Goal: Task Accomplishment & Management: Use online tool/utility

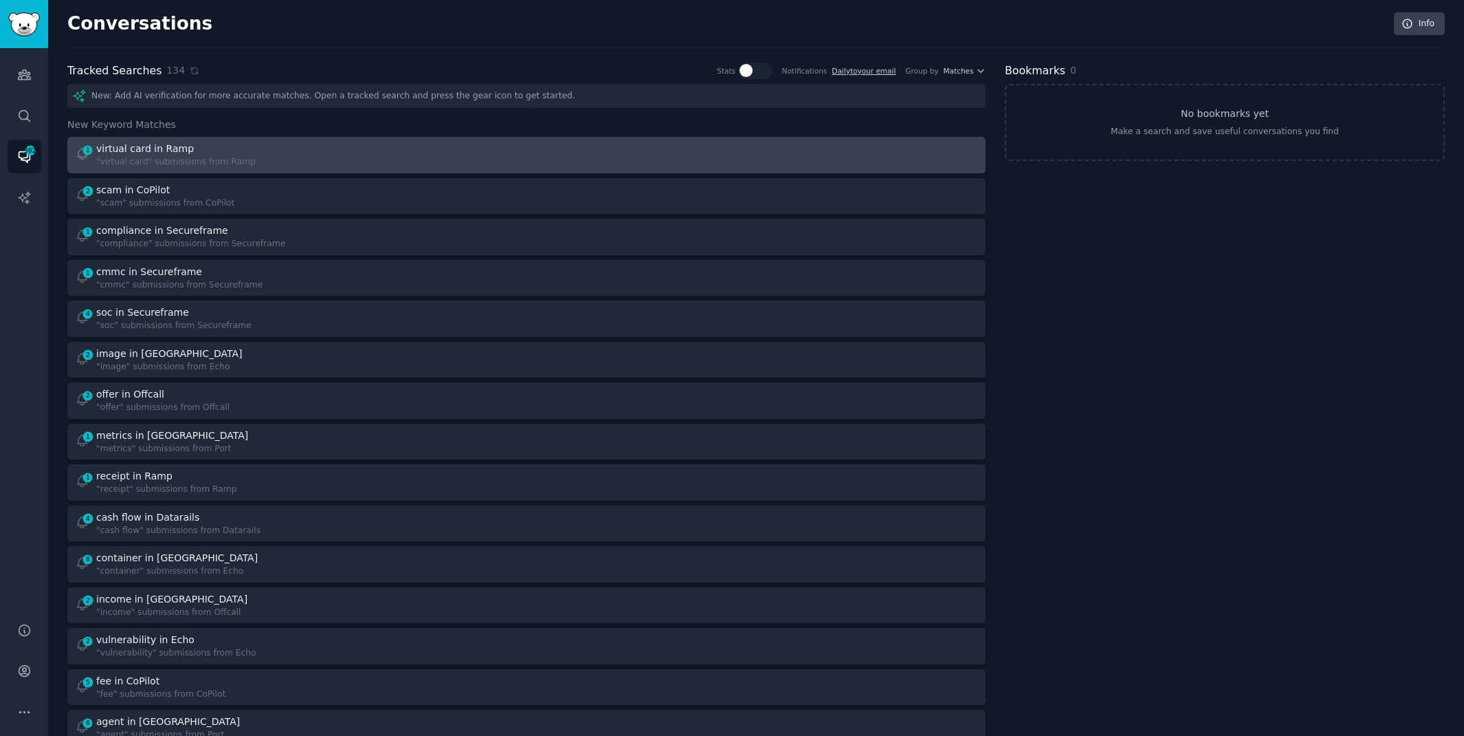
click at [461, 137] on link "1 virtual card in Ramp "virtual card" submissions from Ramp" at bounding box center [526, 155] width 918 height 36
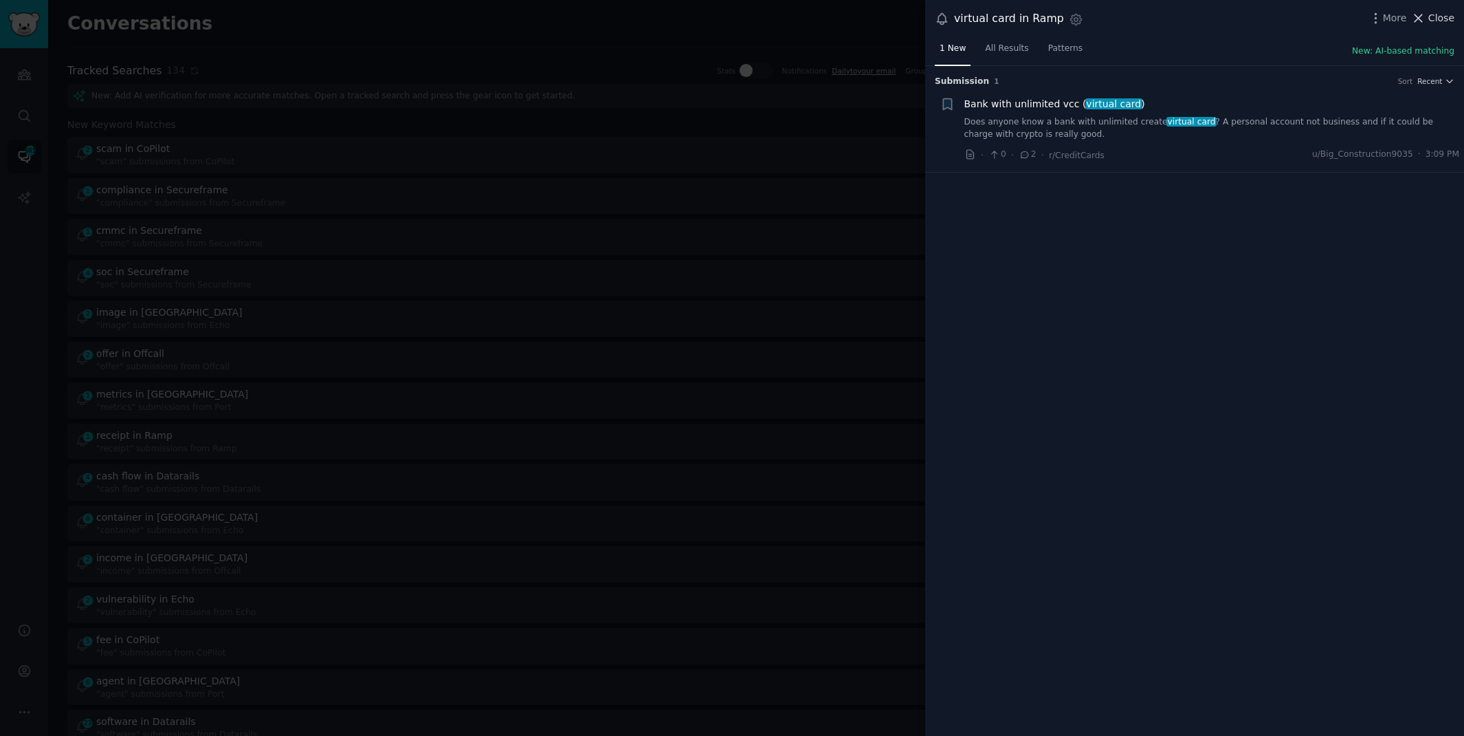
click at [1429, 20] on span "Close" at bounding box center [1442, 18] width 26 height 14
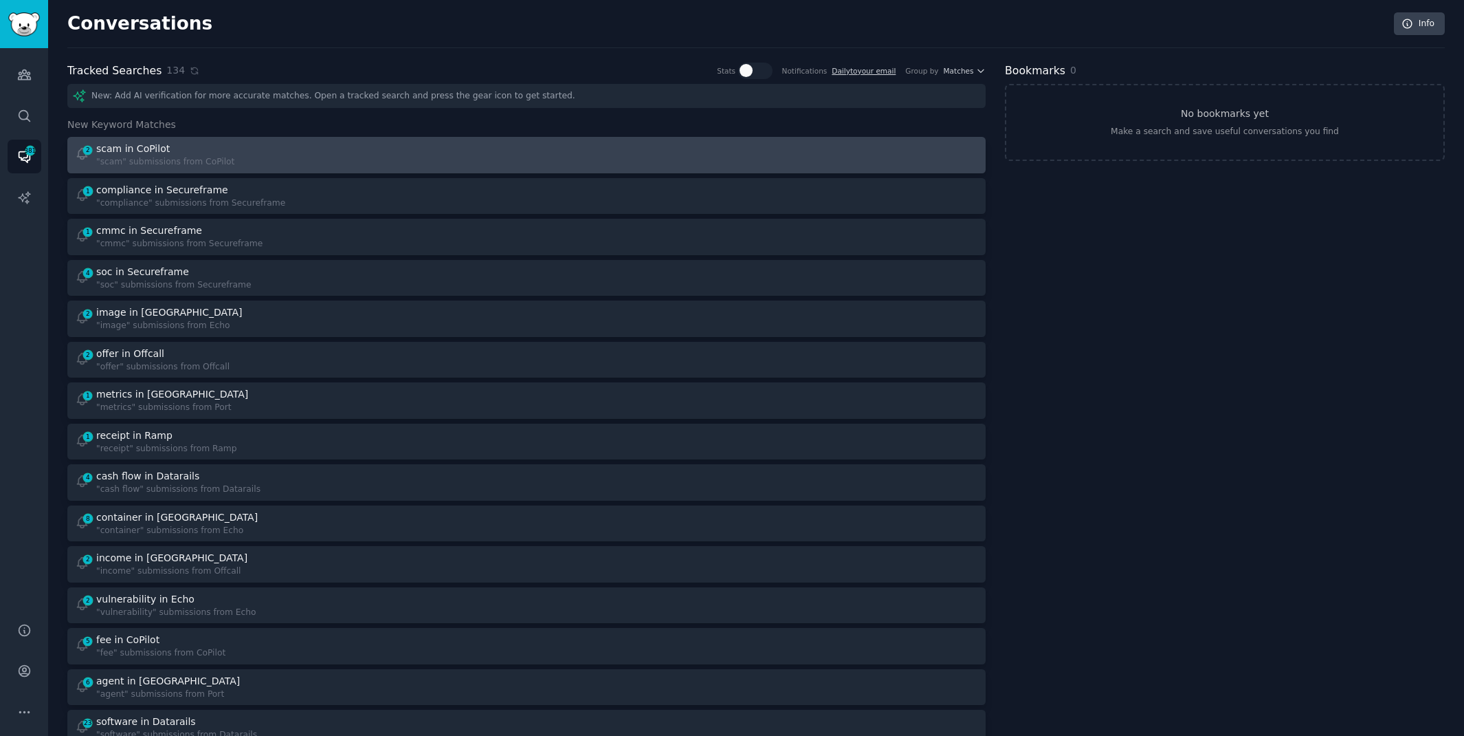
click at [474, 149] on div "2 scam in CoPilot "scam" submissions from CoPilot" at bounding box center [296, 155] width 443 height 27
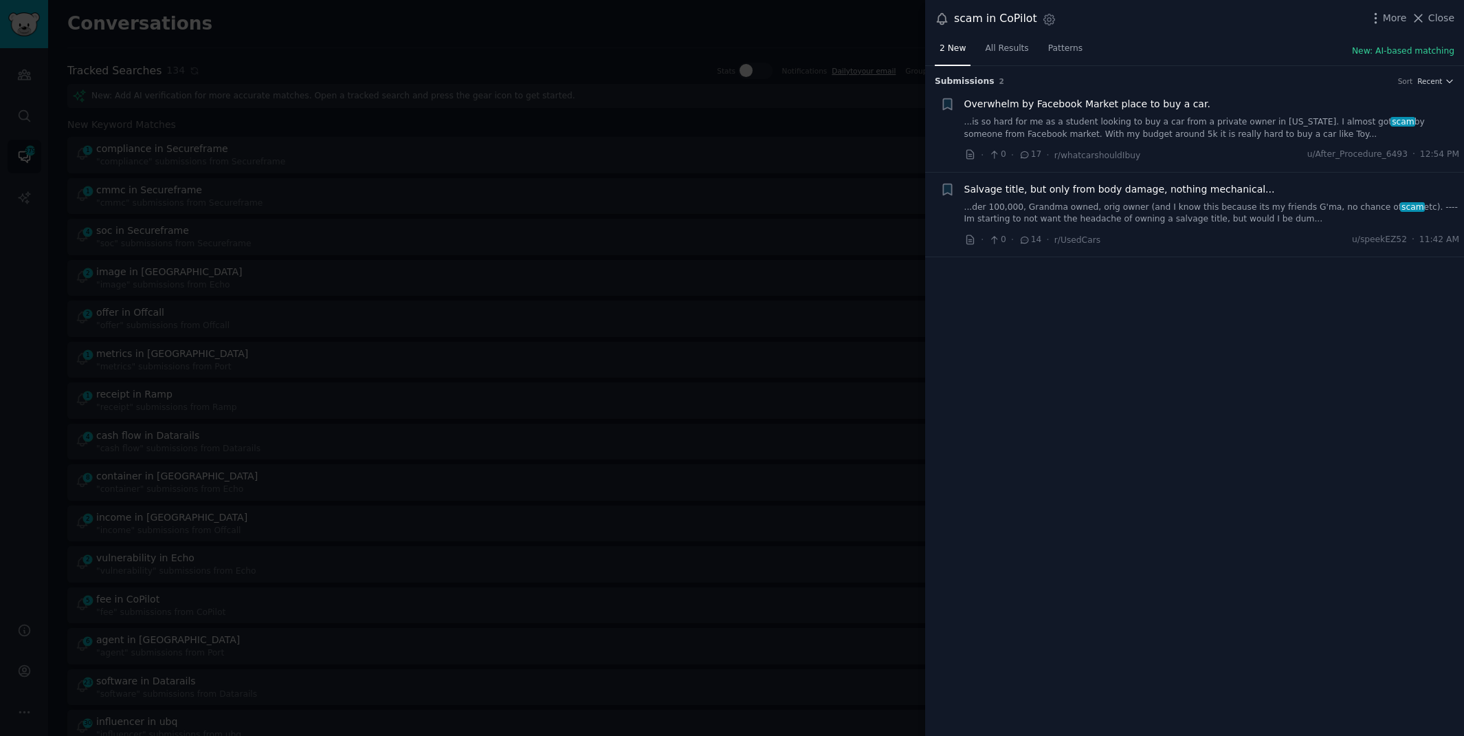
click at [1442, 9] on div "scam in CoPilot Settings More Close" at bounding box center [1194, 19] width 539 height 38
click at [1438, 19] on span "Close" at bounding box center [1442, 18] width 26 height 14
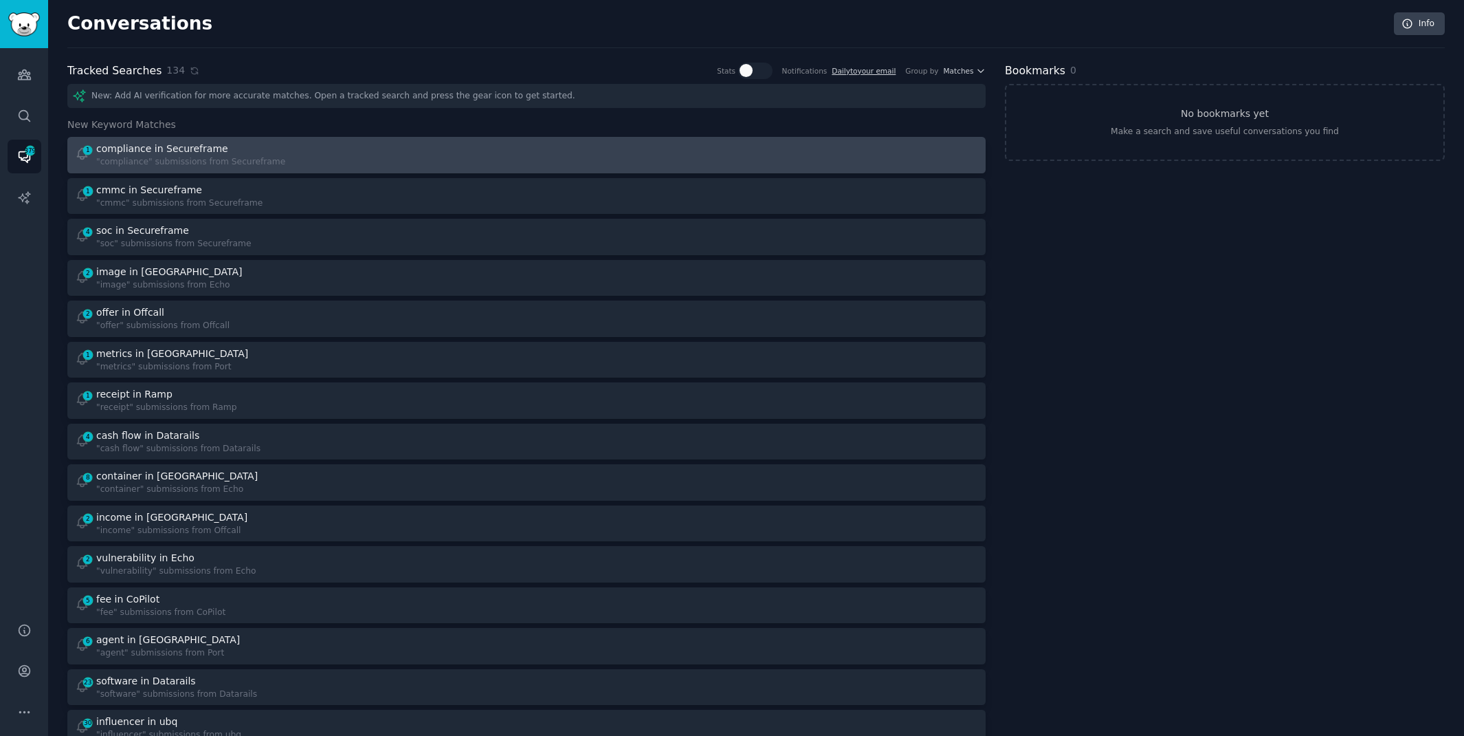
click at [424, 144] on div "1 compliance in Secureframe "compliance" submissions from Secureframe" at bounding box center [296, 155] width 443 height 27
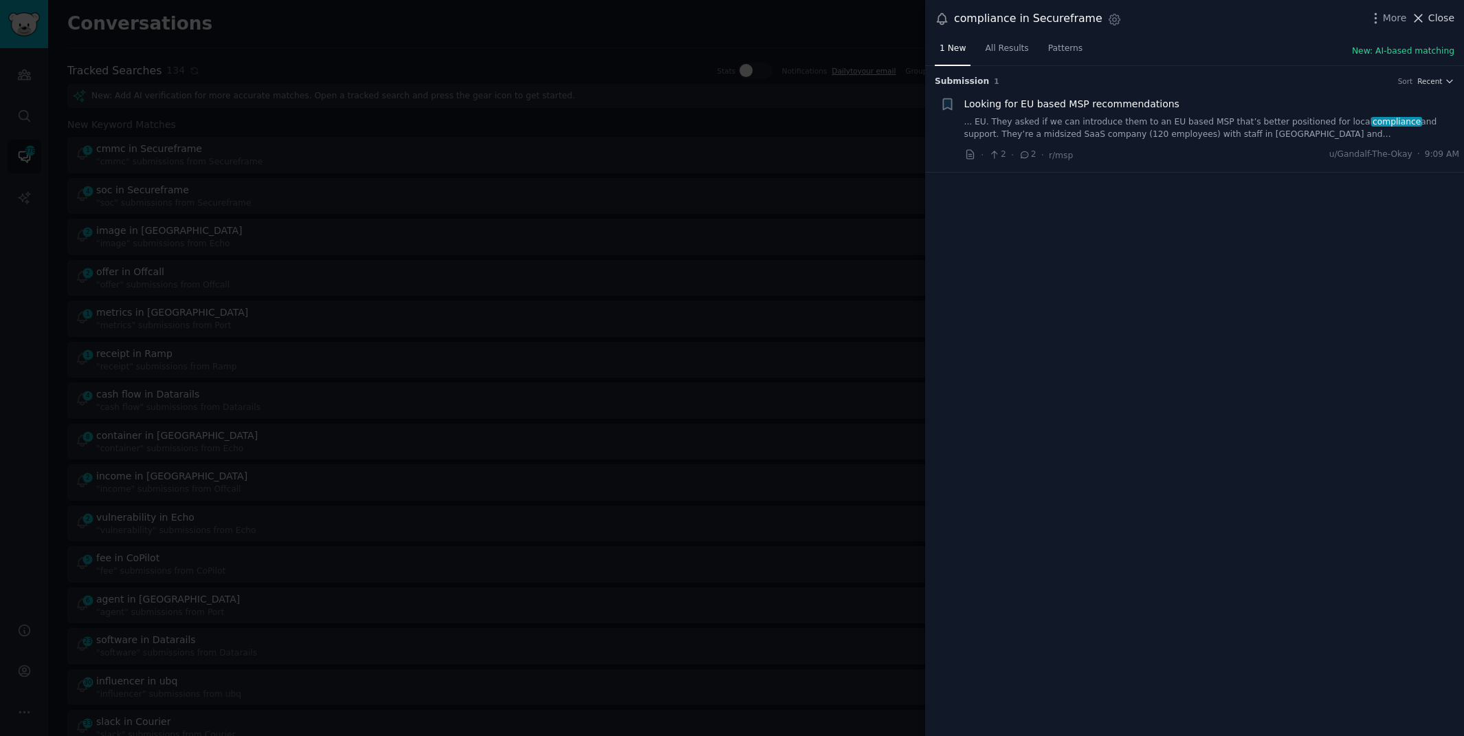
click at [1431, 17] on span "Close" at bounding box center [1442, 18] width 26 height 14
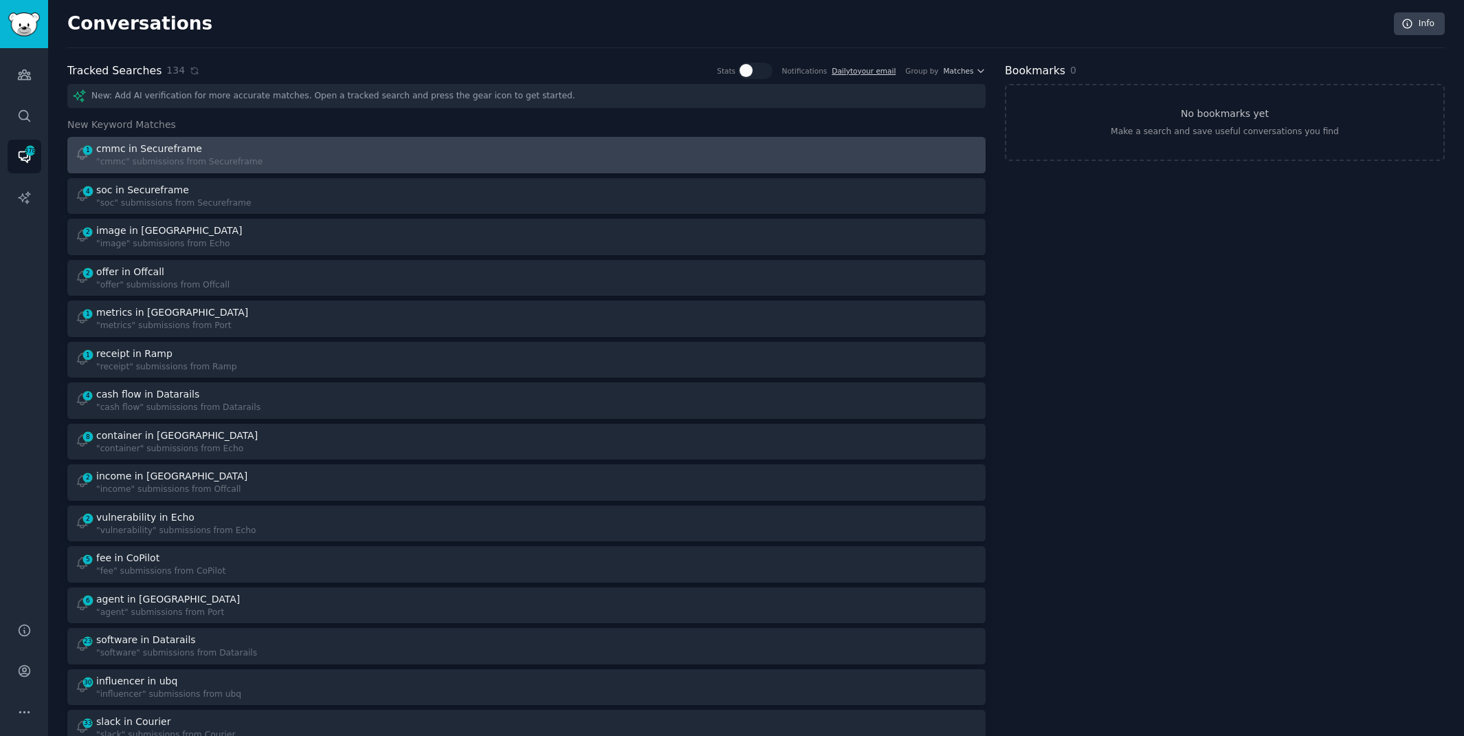
click at [408, 159] on div "1 cmmc in Secureframe "cmmc" submissions from Secureframe" at bounding box center [296, 155] width 443 height 27
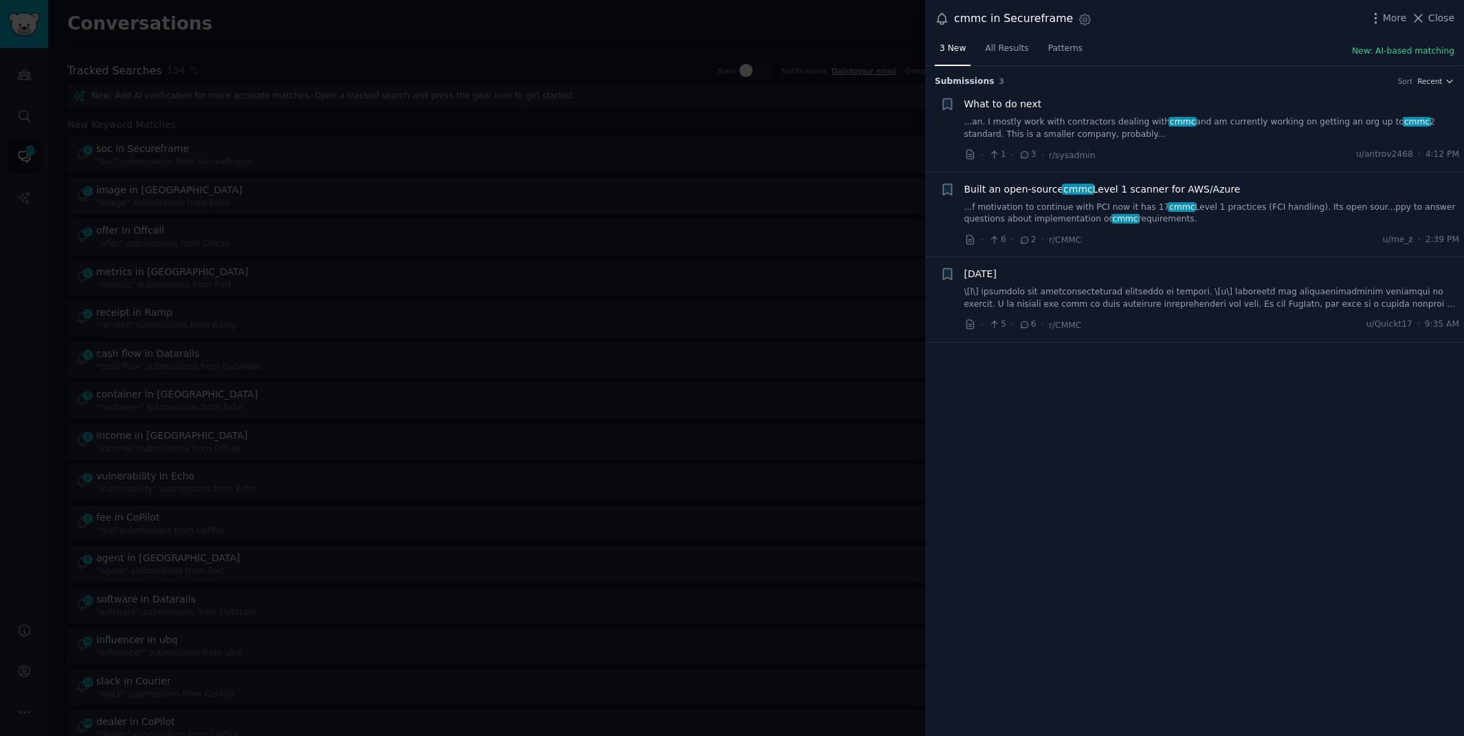
click at [1041, 126] on link "...an. I mostly work with contractors dealing with cmmc and am currently workin…" at bounding box center [1212, 128] width 496 height 24
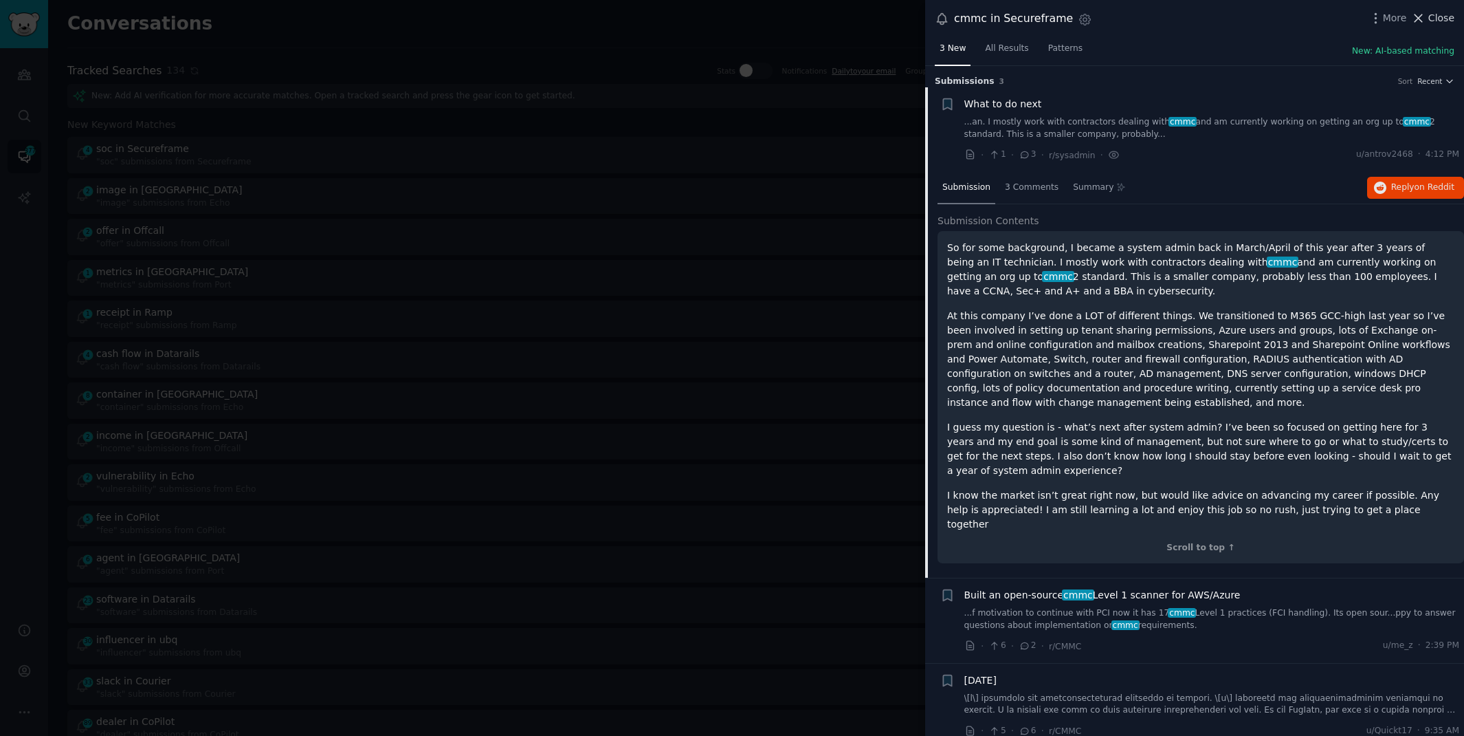
click at [1426, 11] on icon at bounding box center [1418, 18] width 14 height 14
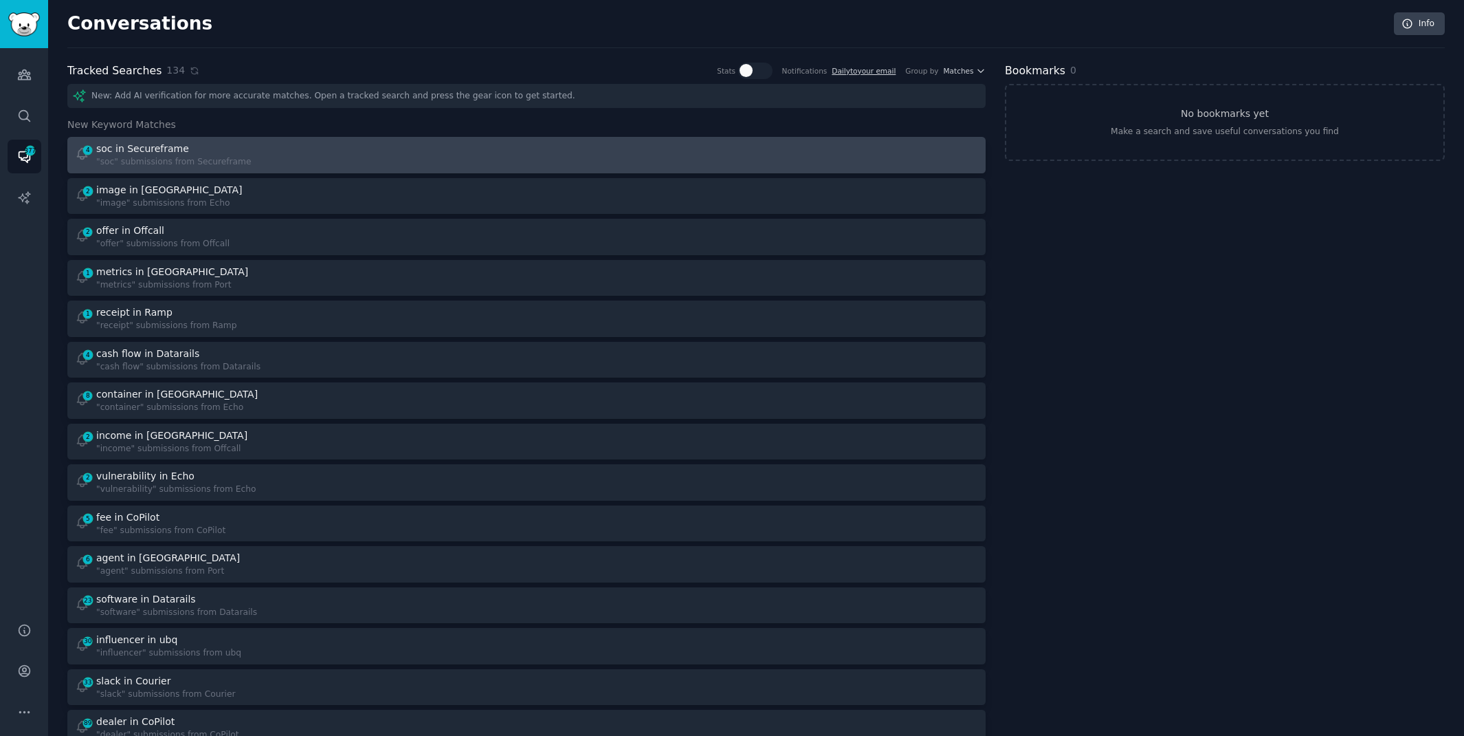
click at [401, 148] on div "4 soc in Secureframe "soc" submissions from Secureframe" at bounding box center [296, 155] width 443 height 27
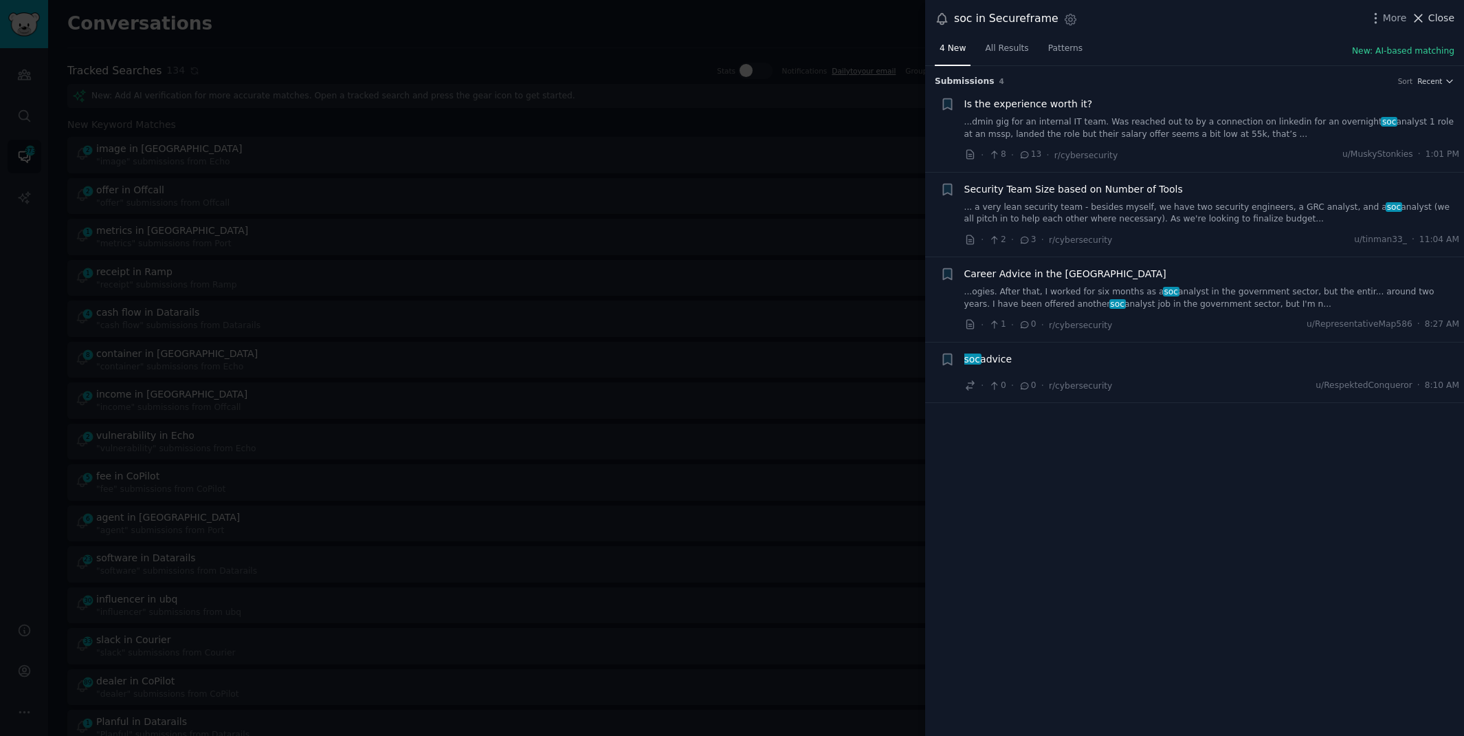
click at [1432, 19] on span "Close" at bounding box center [1442, 18] width 26 height 14
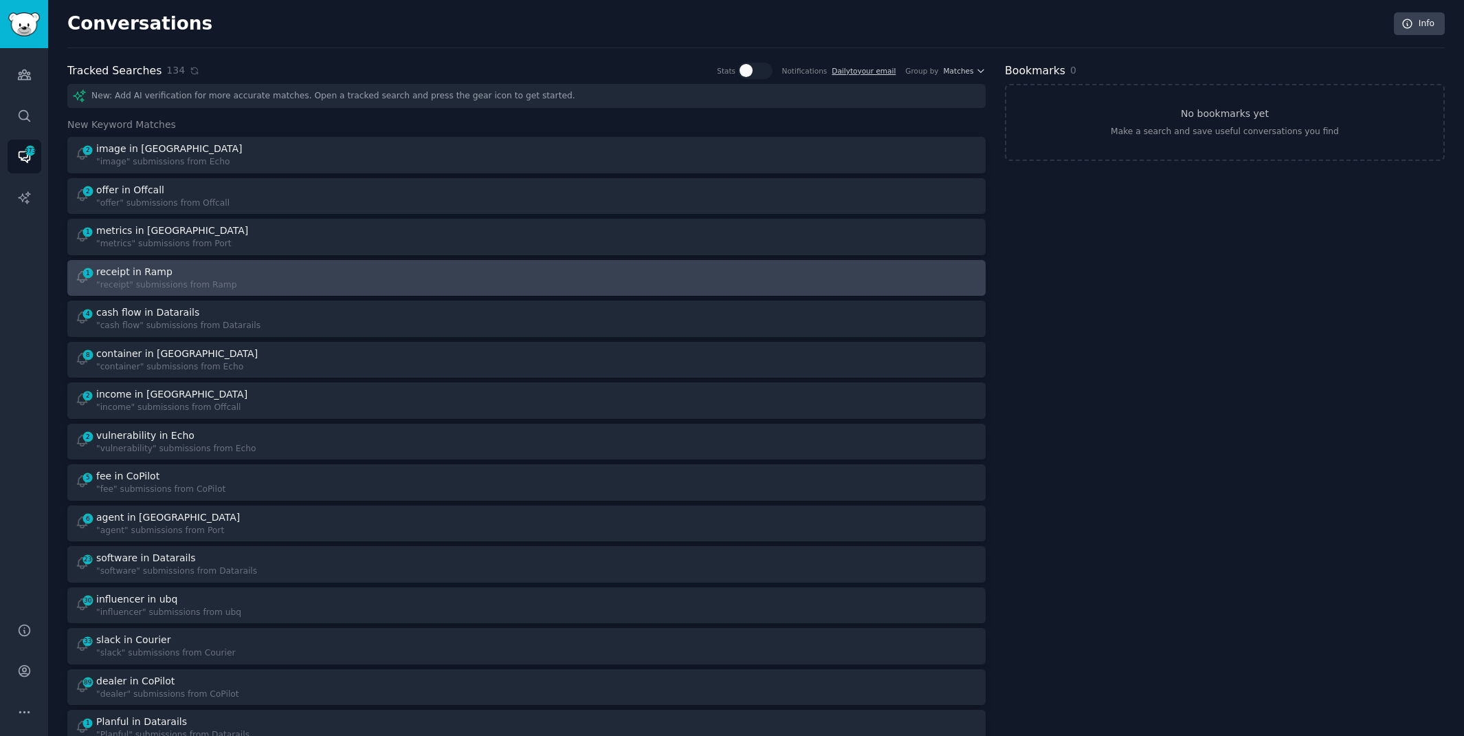
click at [465, 276] on div "1 receipt in Ramp "receipt" submissions from Ramp" at bounding box center [296, 278] width 443 height 27
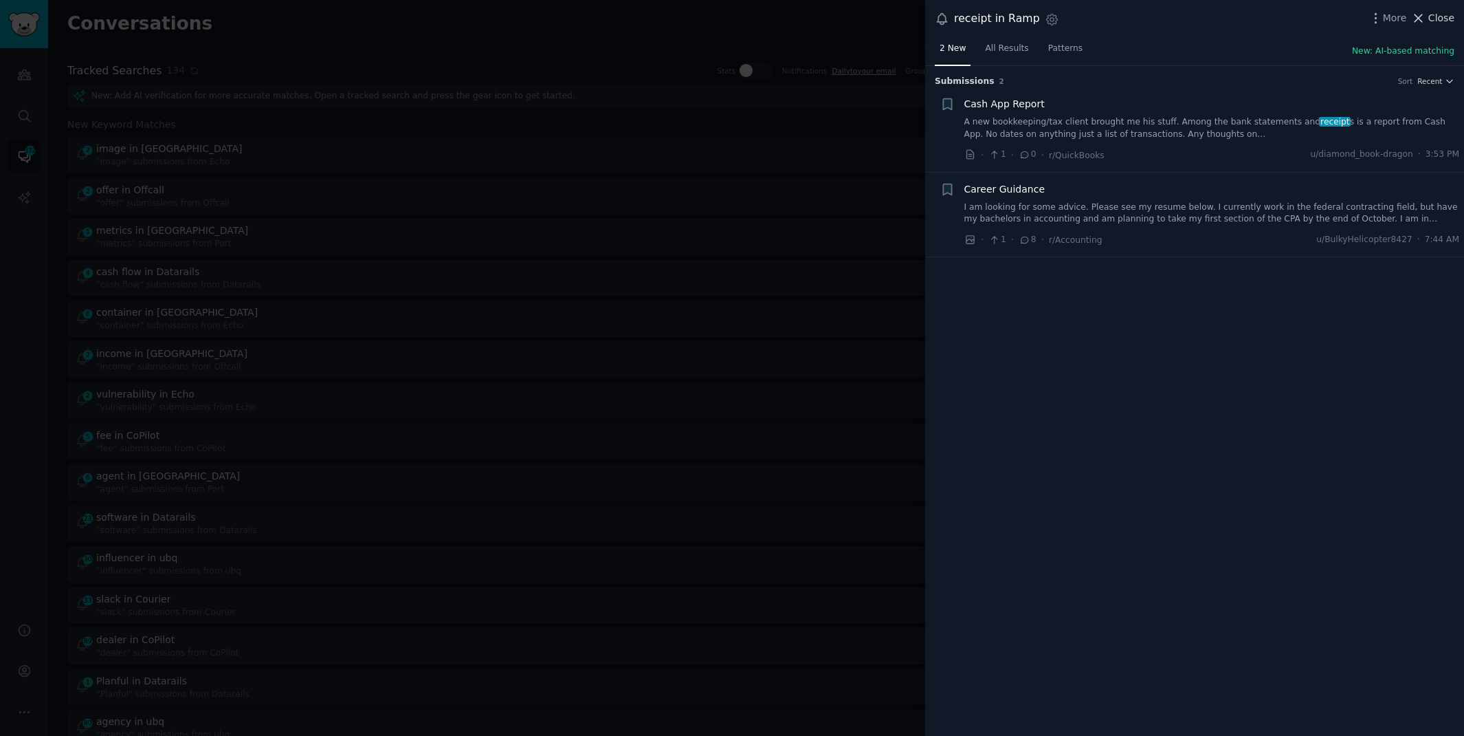
click at [1442, 19] on span "Close" at bounding box center [1442, 18] width 26 height 14
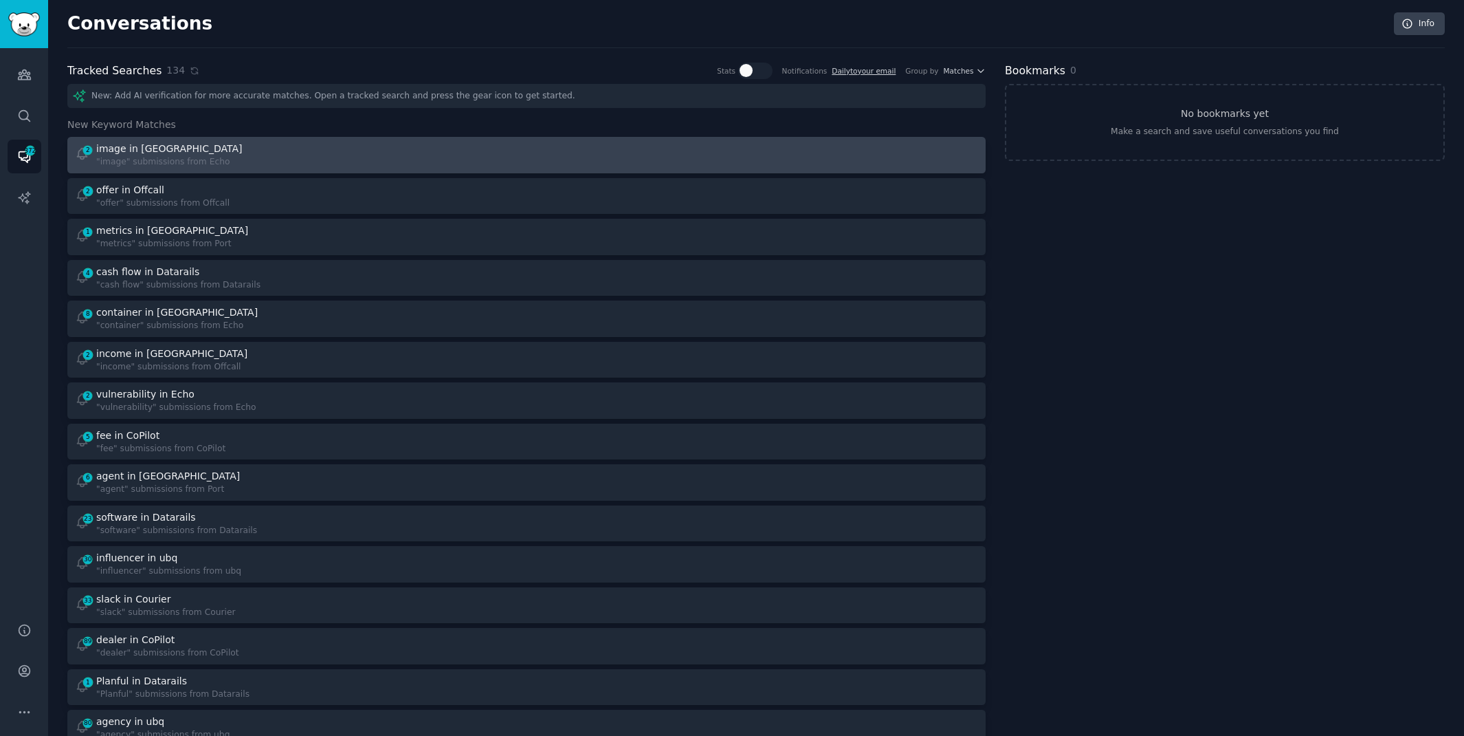
click at [360, 146] on div "2 image in Echo "image" submissions from Echo" at bounding box center [296, 155] width 443 height 27
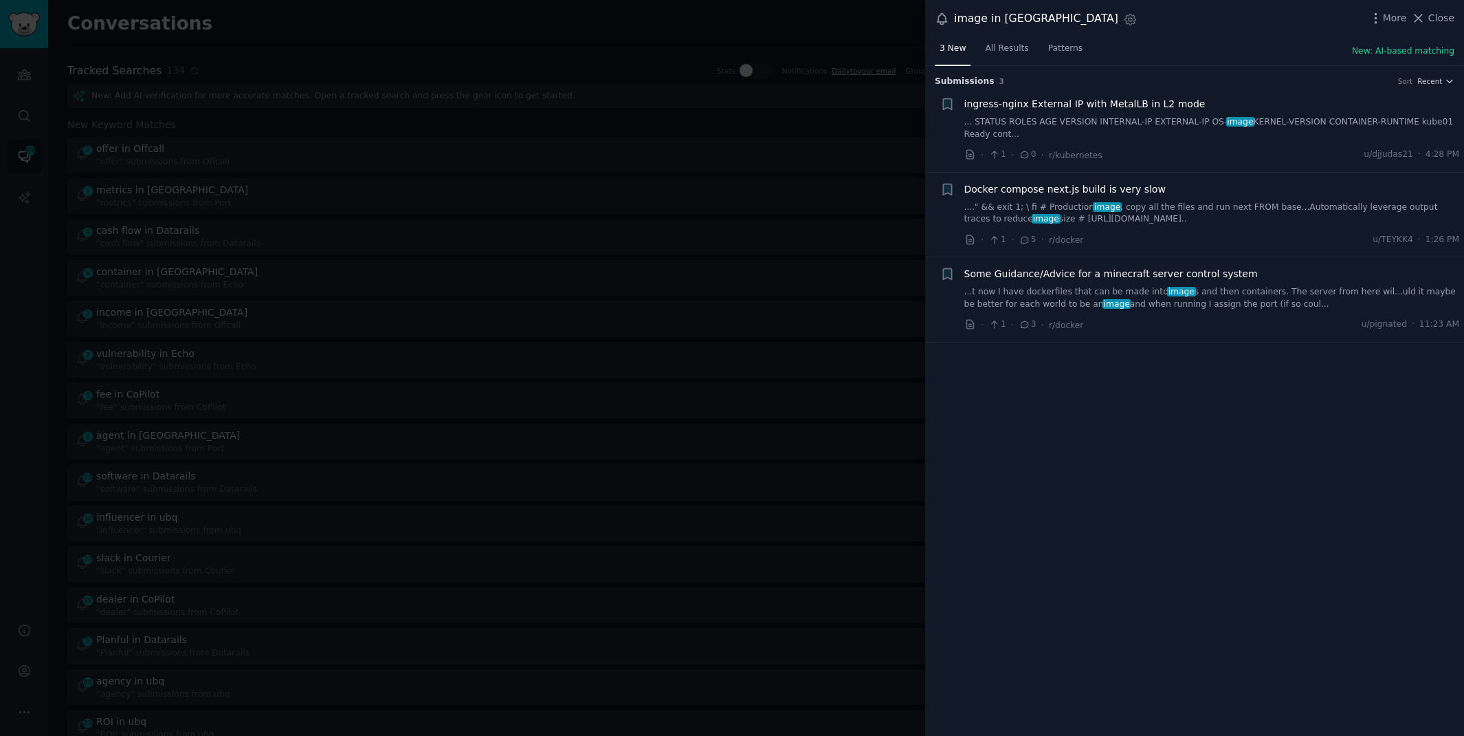
click at [711, 24] on div at bounding box center [732, 368] width 1464 height 736
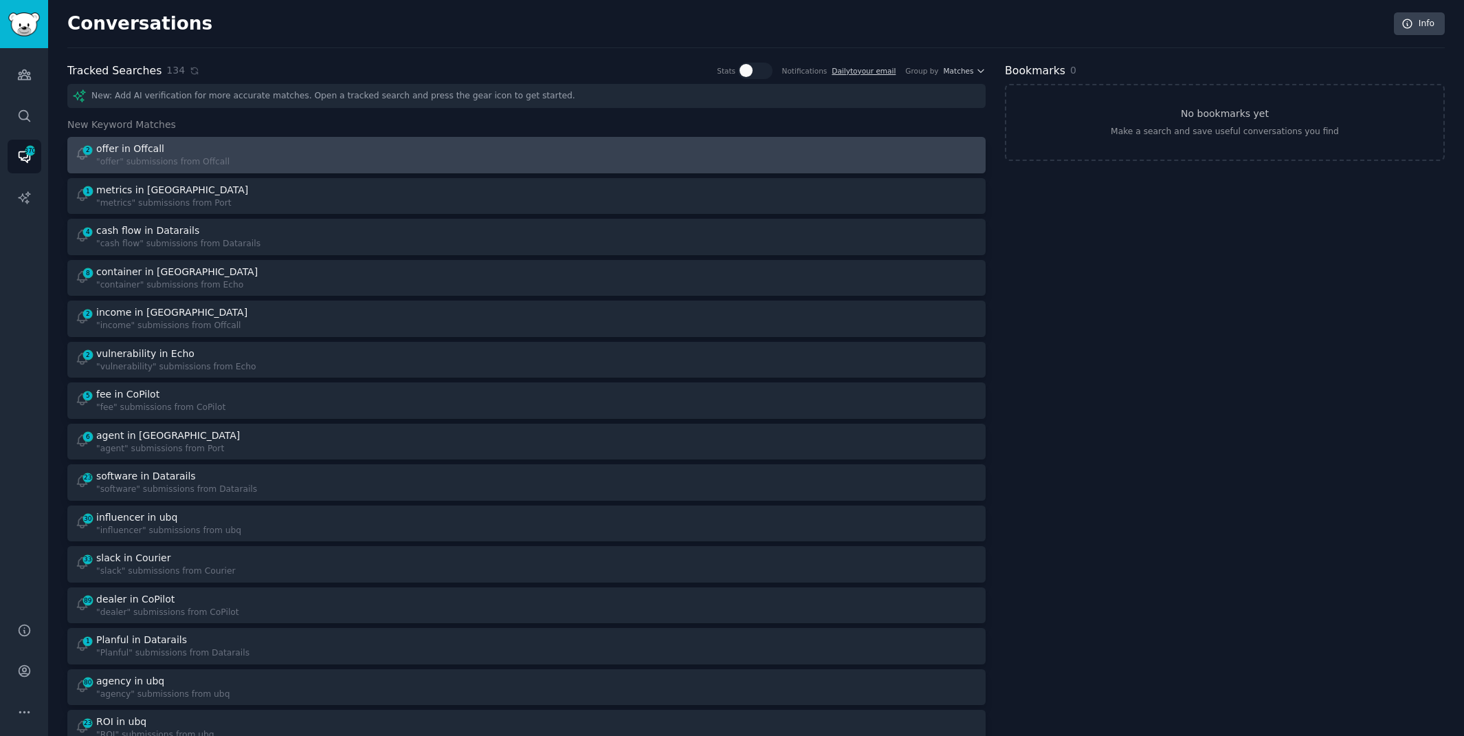
click at [335, 148] on div "2 offer in Offcall "offer" submissions from Offcall" at bounding box center [296, 155] width 443 height 27
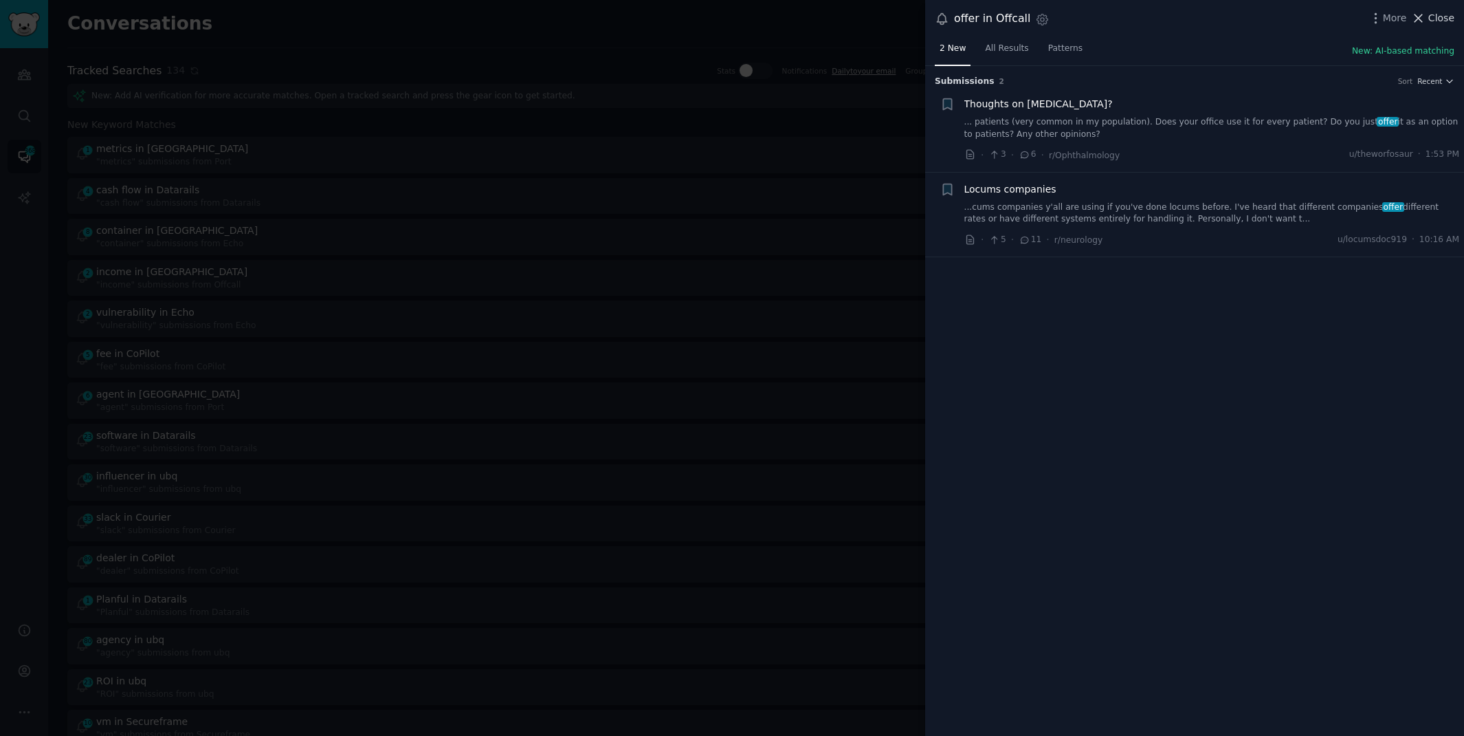
click at [1434, 16] on span "Close" at bounding box center [1442, 18] width 26 height 14
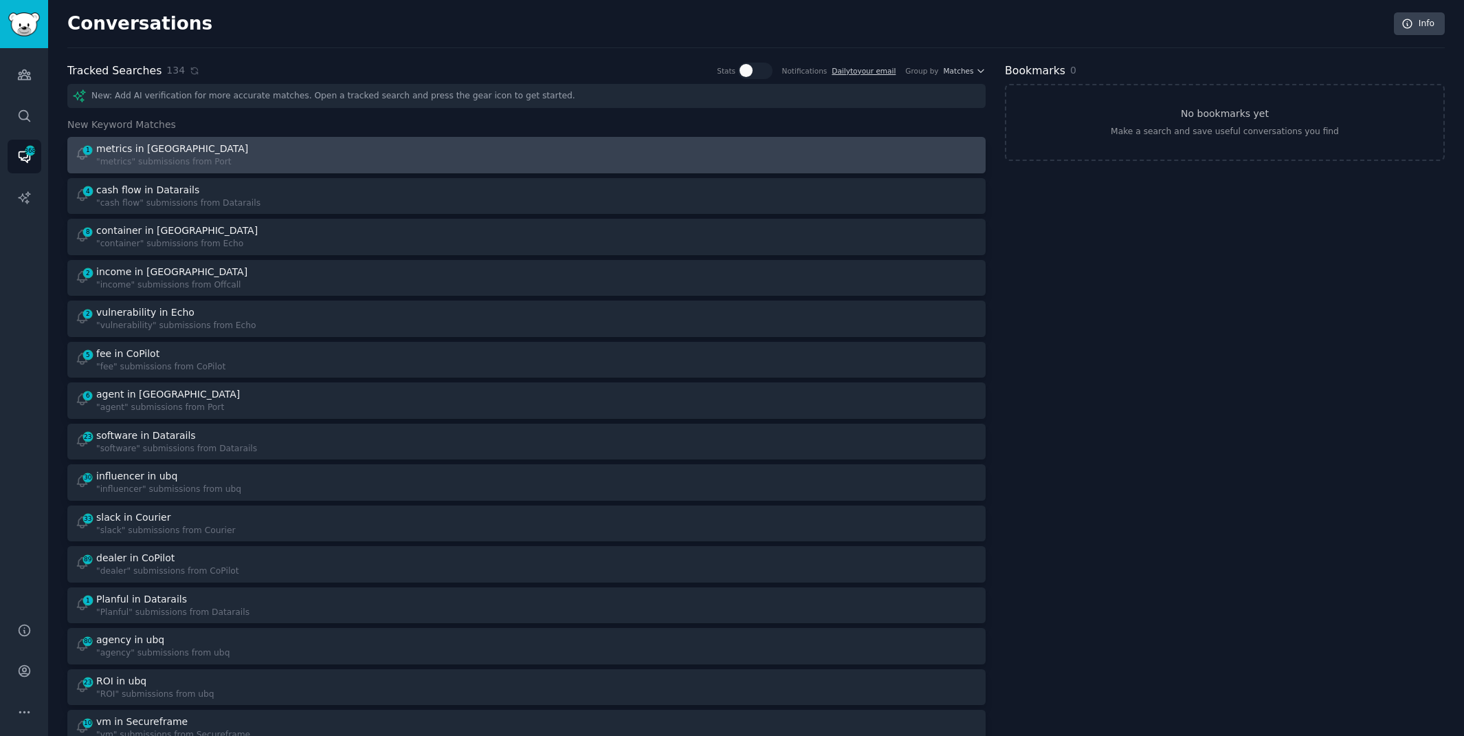
click at [467, 146] on div "1 metrics in Port "metrics" submissions from [GEOGRAPHIC_DATA]" at bounding box center [296, 155] width 443 height 27
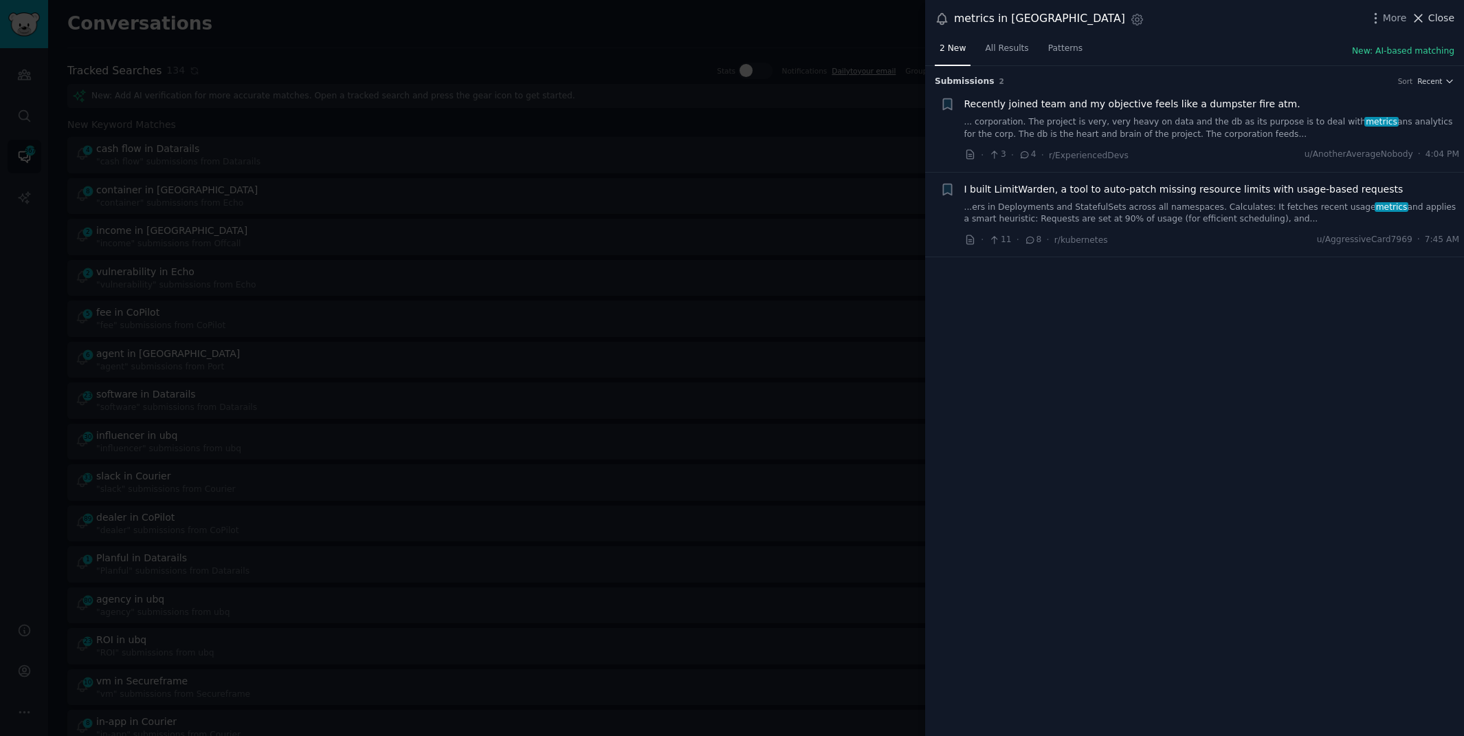
click at [1440, 12] on span "Close" at bounding box center [1442, 18] width 26 height 14
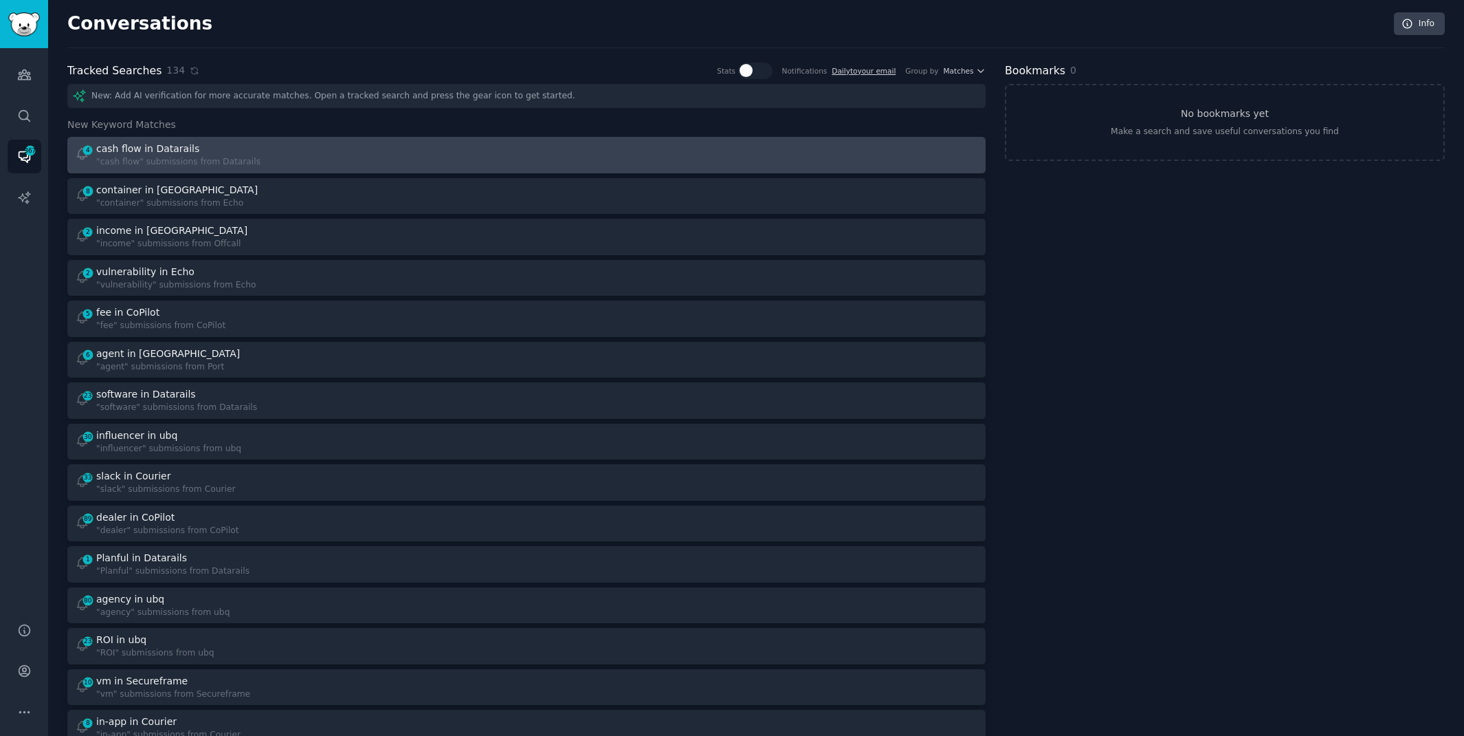
click at [501, 156] on div "4 cash flow in Datarails "cash flow" submissions from Datarails" at bounding box center [296, 155] width 443 height 27
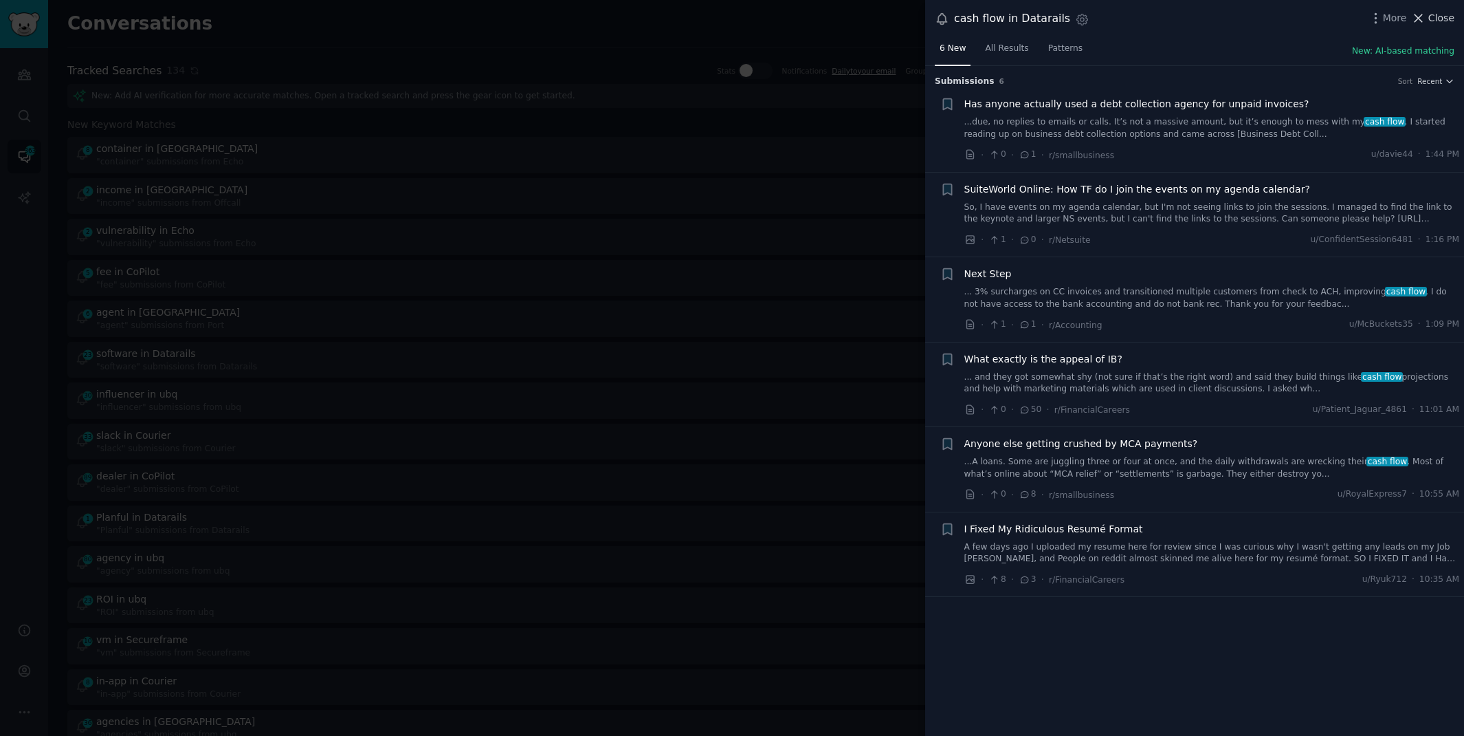
click at [1435, 16] on span "Close" at bounding box center [1442, 18] width 26 height 14
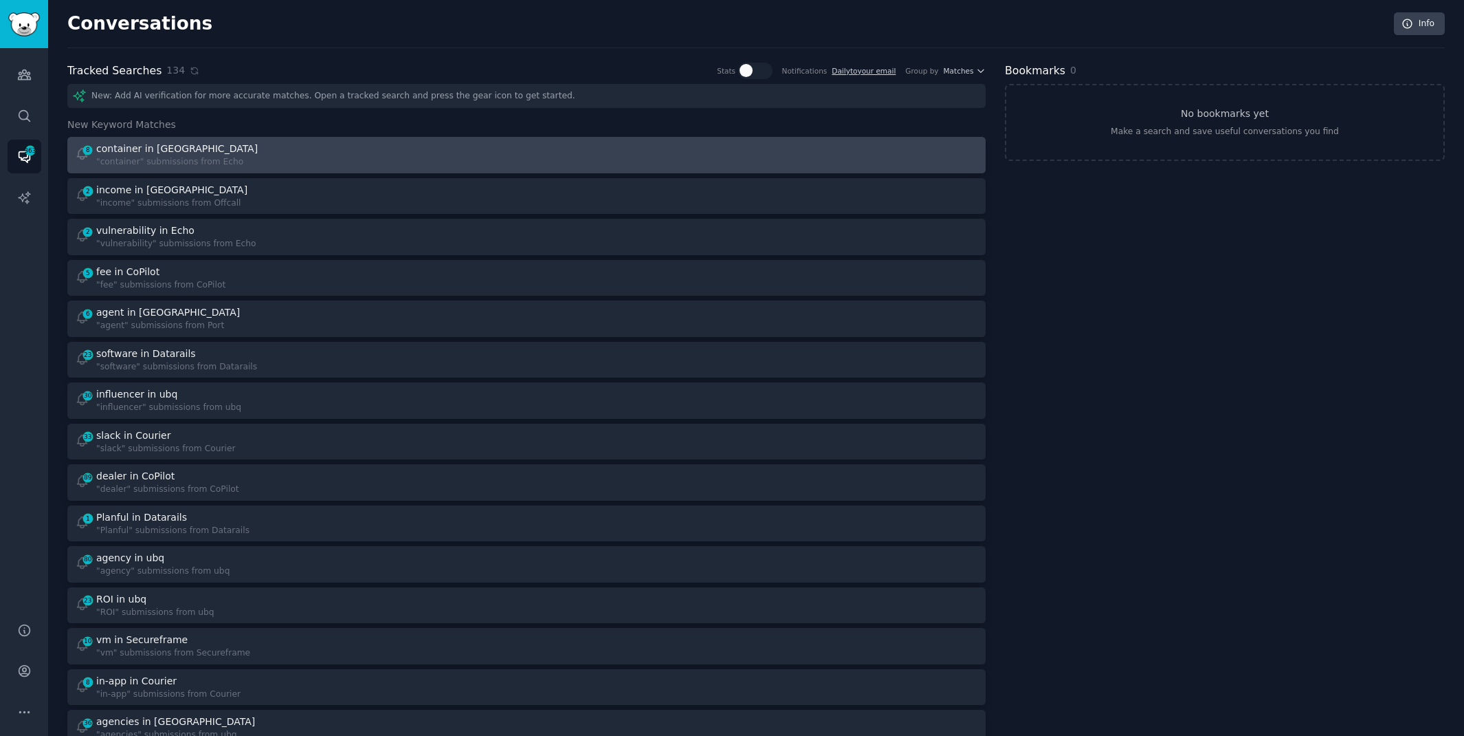
click at [342, 148] on div "8 container in Echo "container" submissions from Echo" at bounding box center [296, 155] width 443 height 27
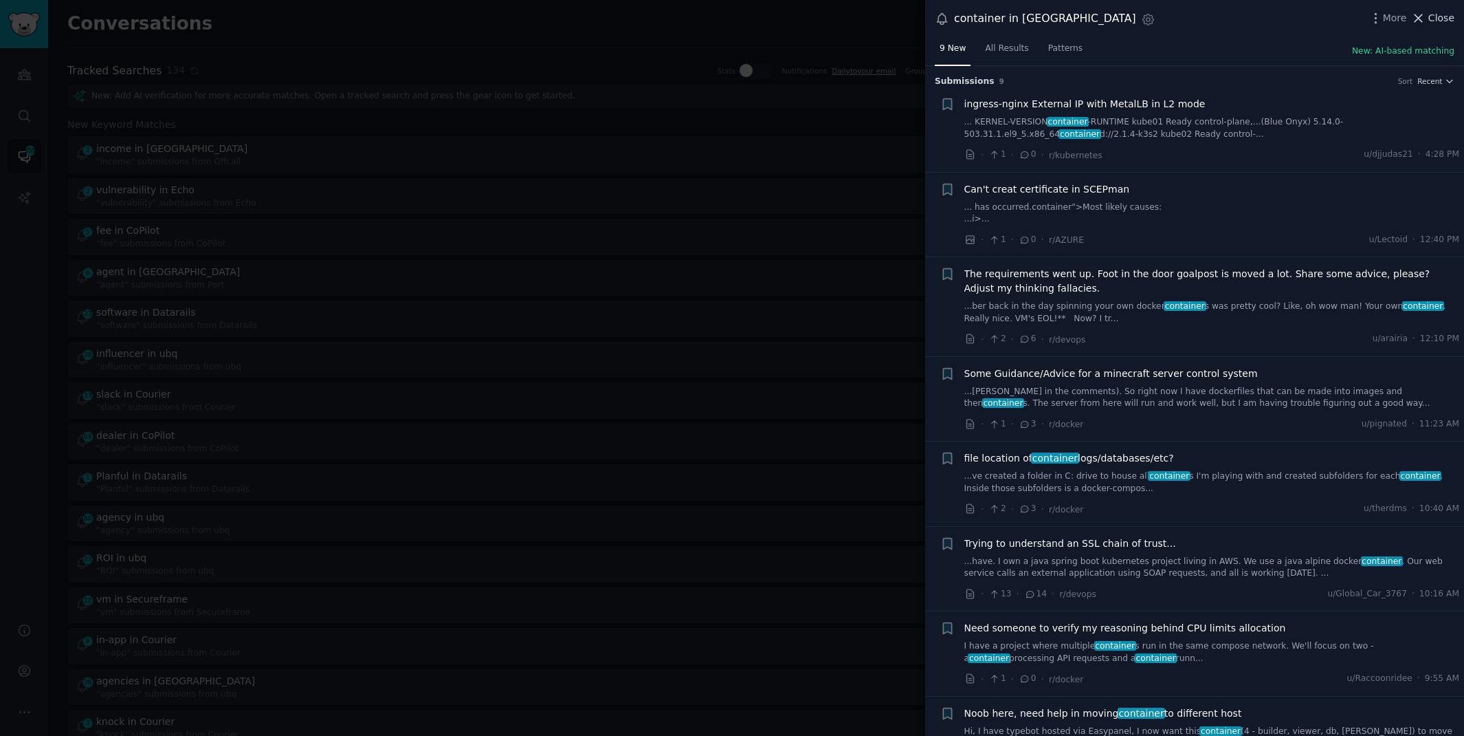
click at [1446, 21] on span "Close" at bounding box center [1442, 18] width 26 height 14
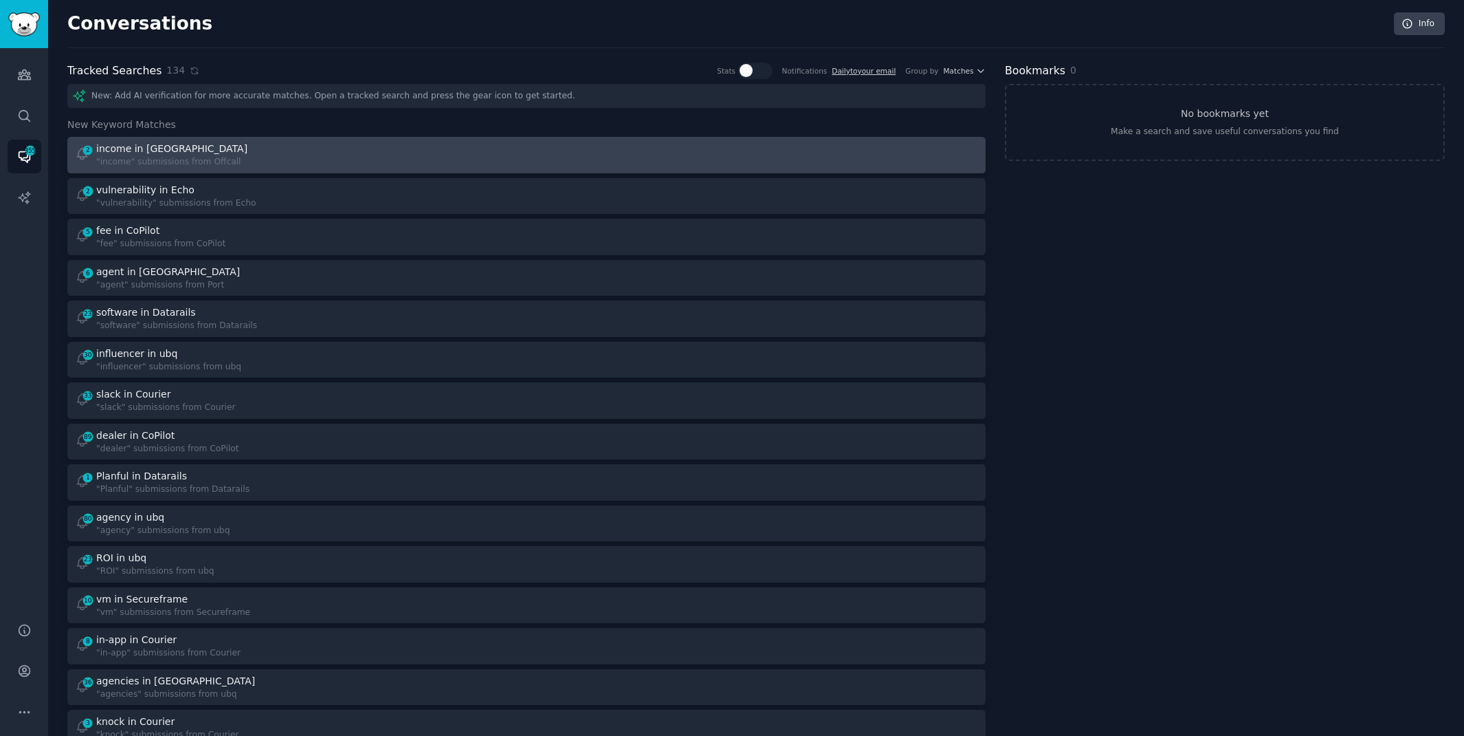
click at [381, 152] on div "2 income in Offcall "income" submissions from Offcall" at bounding box center [296, 155] width 443 height 27
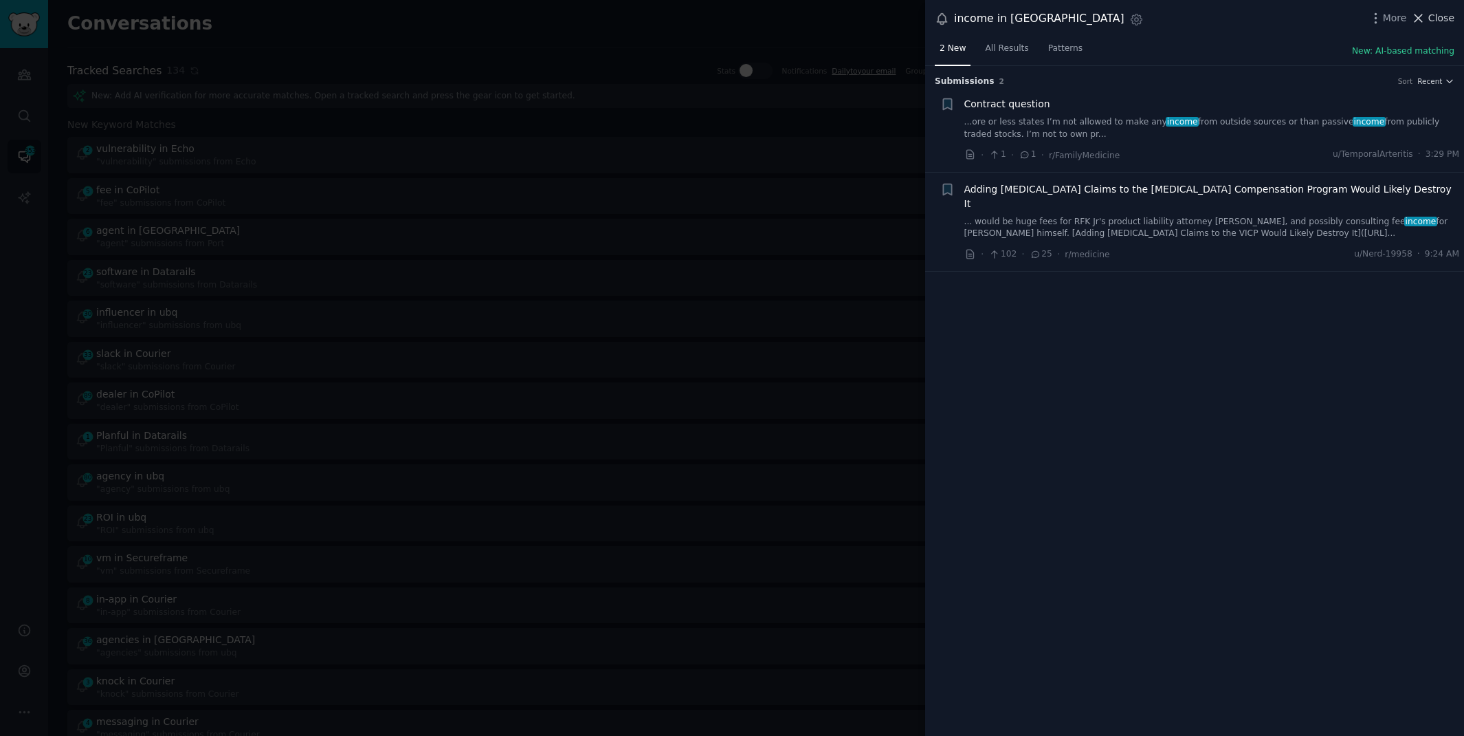
click at [1445, 21] on span "Close" at bounding box center [1442, 18] width 26 height 14
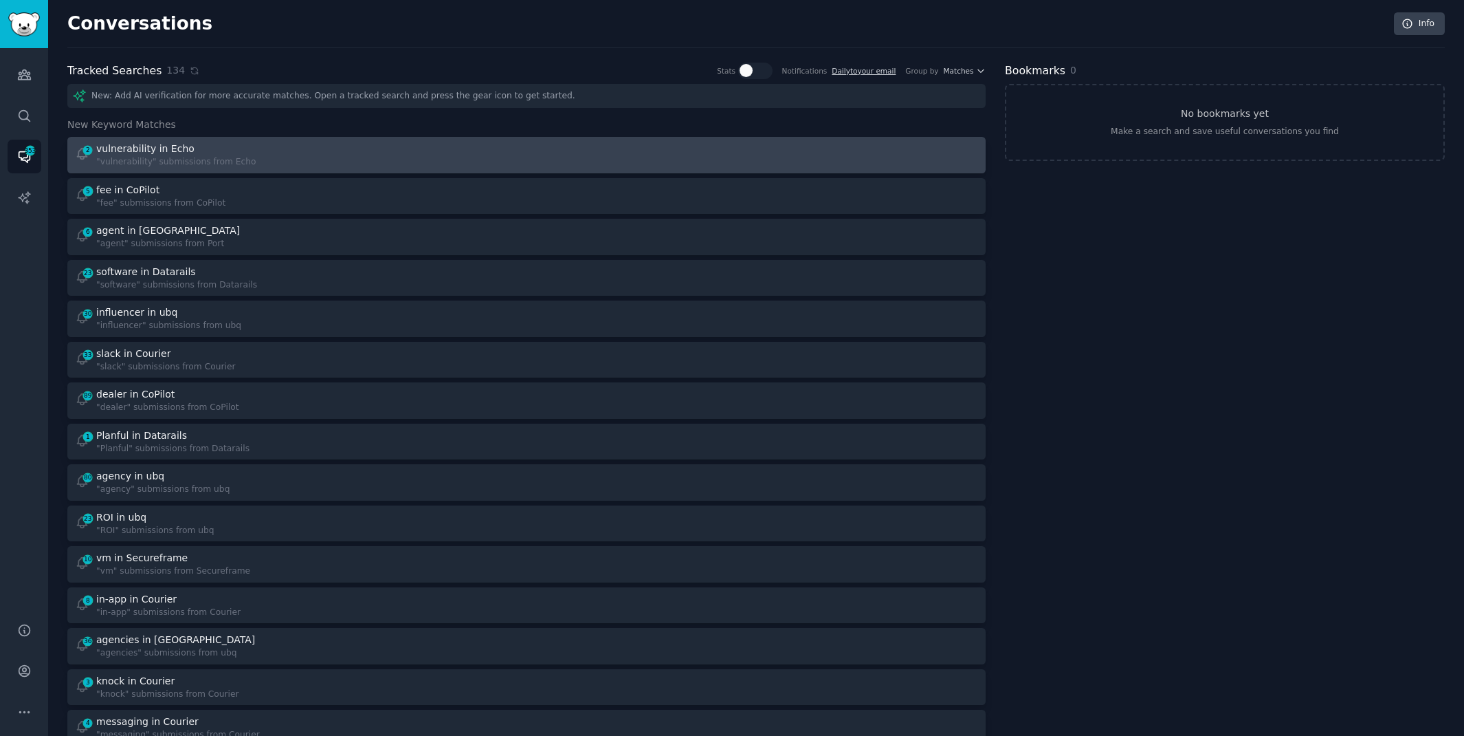
click at [589, 149] on div at bounding box center [757, 155] width 443 height 27
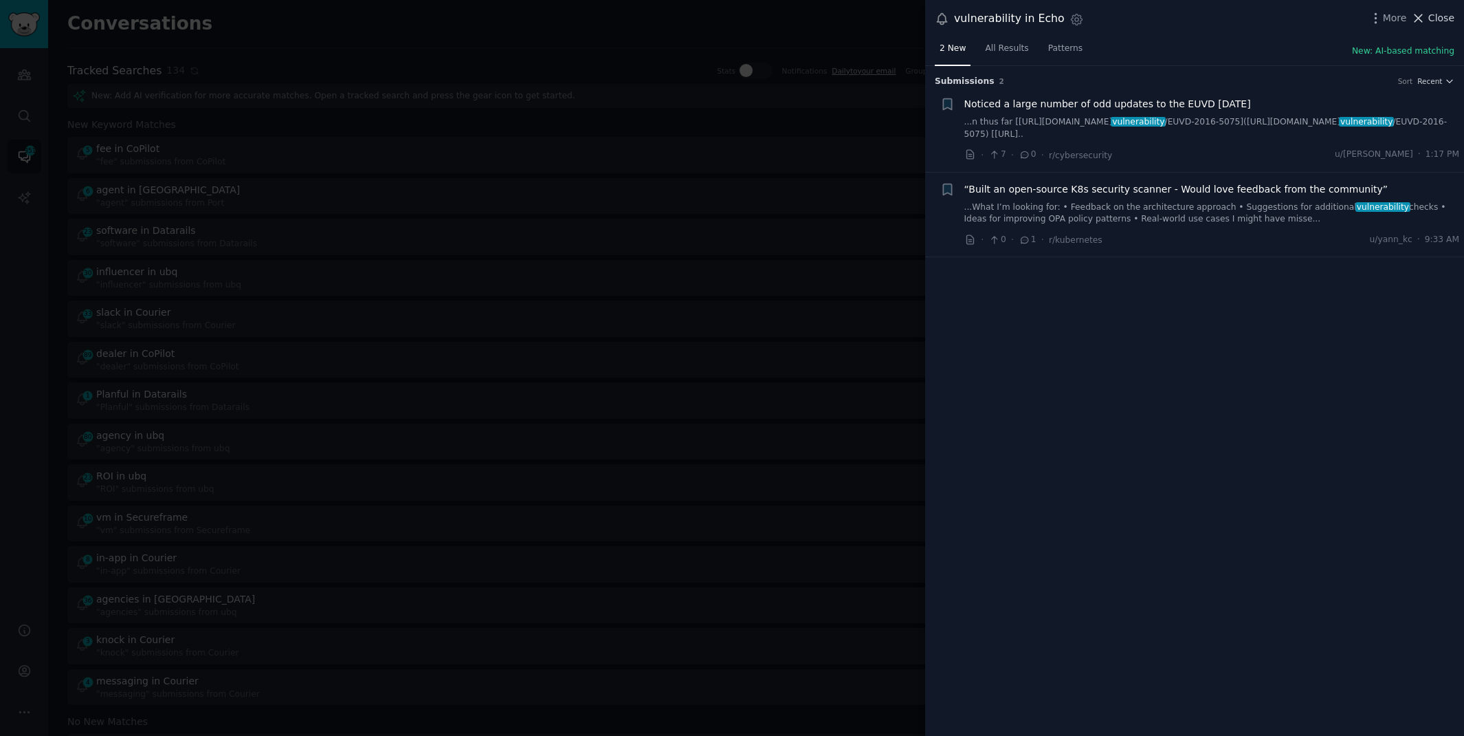
click at [1428, 19] on button "Close" at bounding box center [1432, 18] width 43 height 14
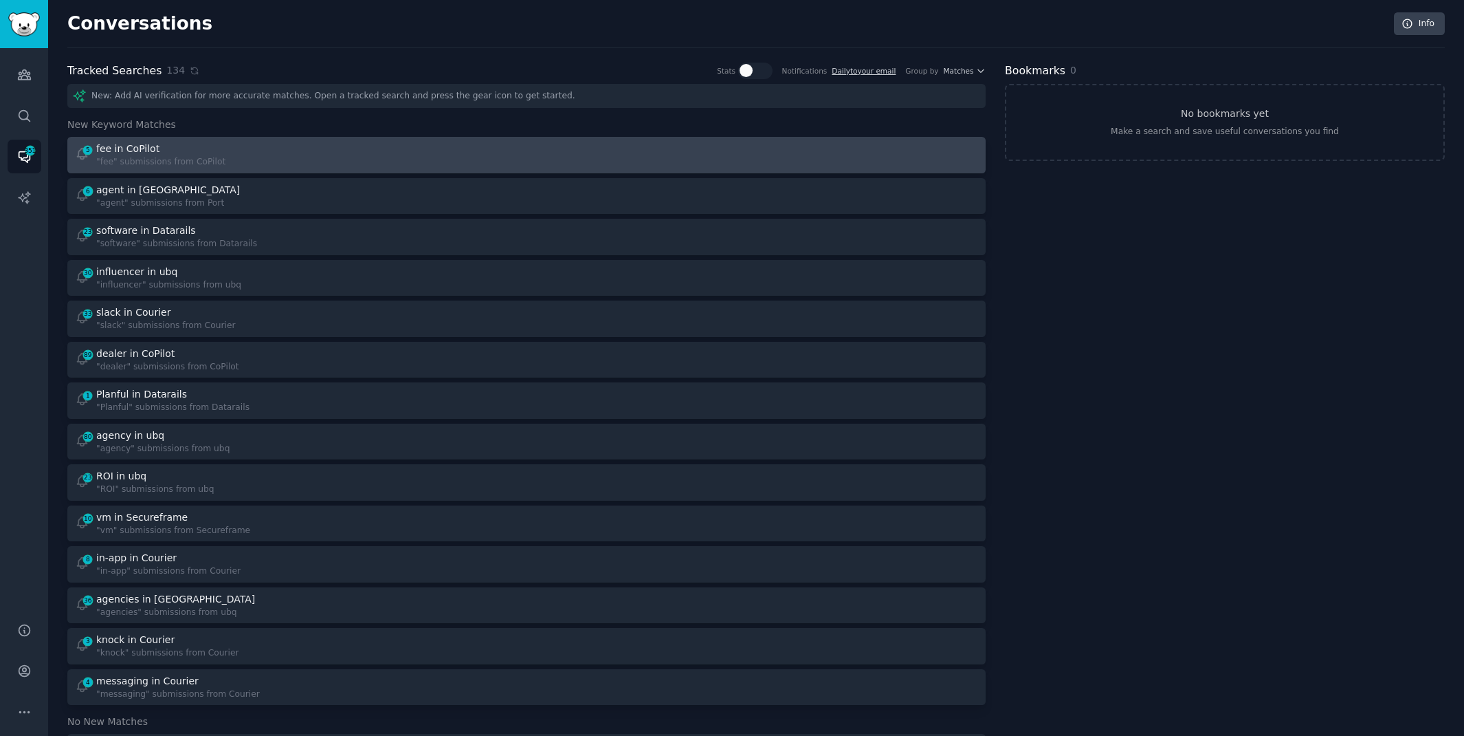
click at [411, 167] on link "5 fee in CoPilot "fee" submissions from CoPilot" at bounding box center [526, 155] width 918 height 36
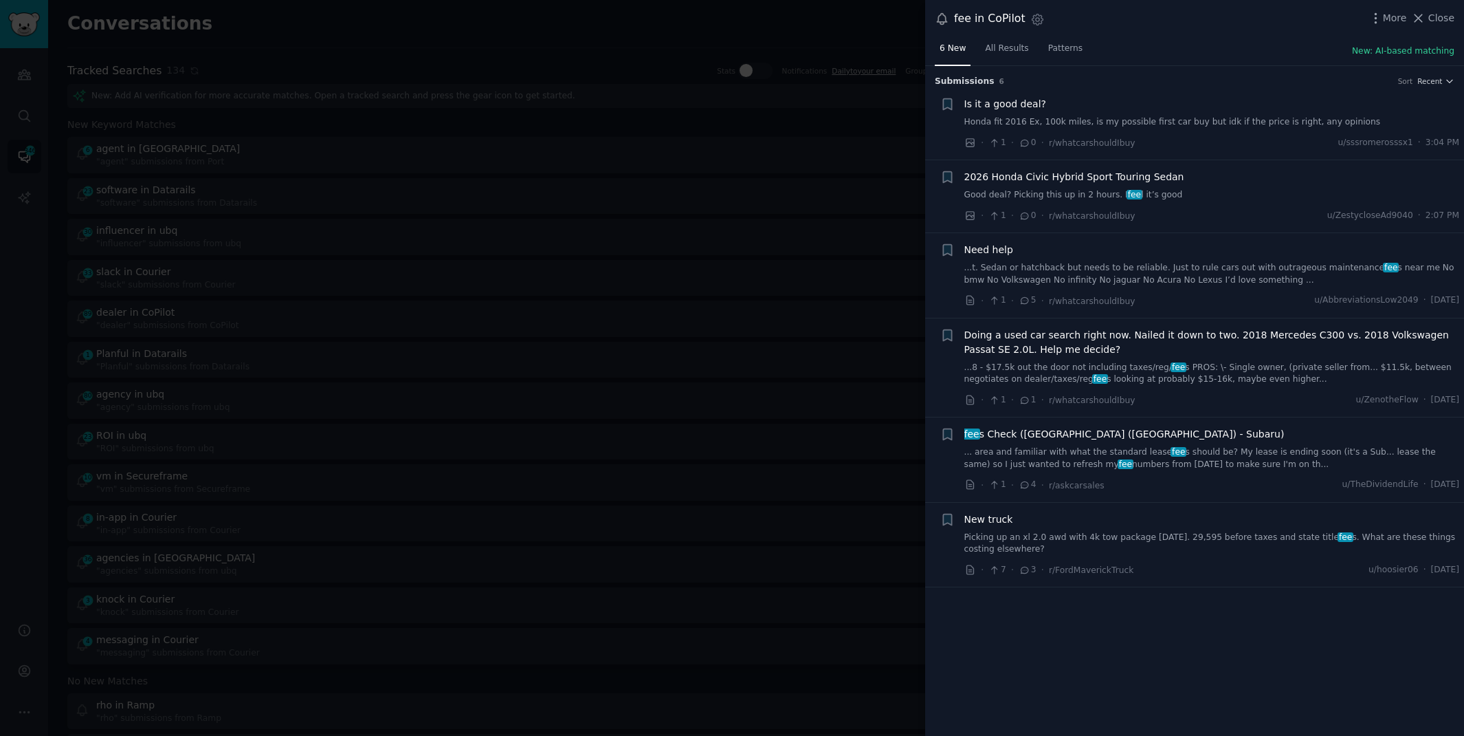
click at [1277, 451] on link "... area and familiar with what the standard lease fee s should be? My lease is…" at bounding box center [1212, 458] width 496 height 24
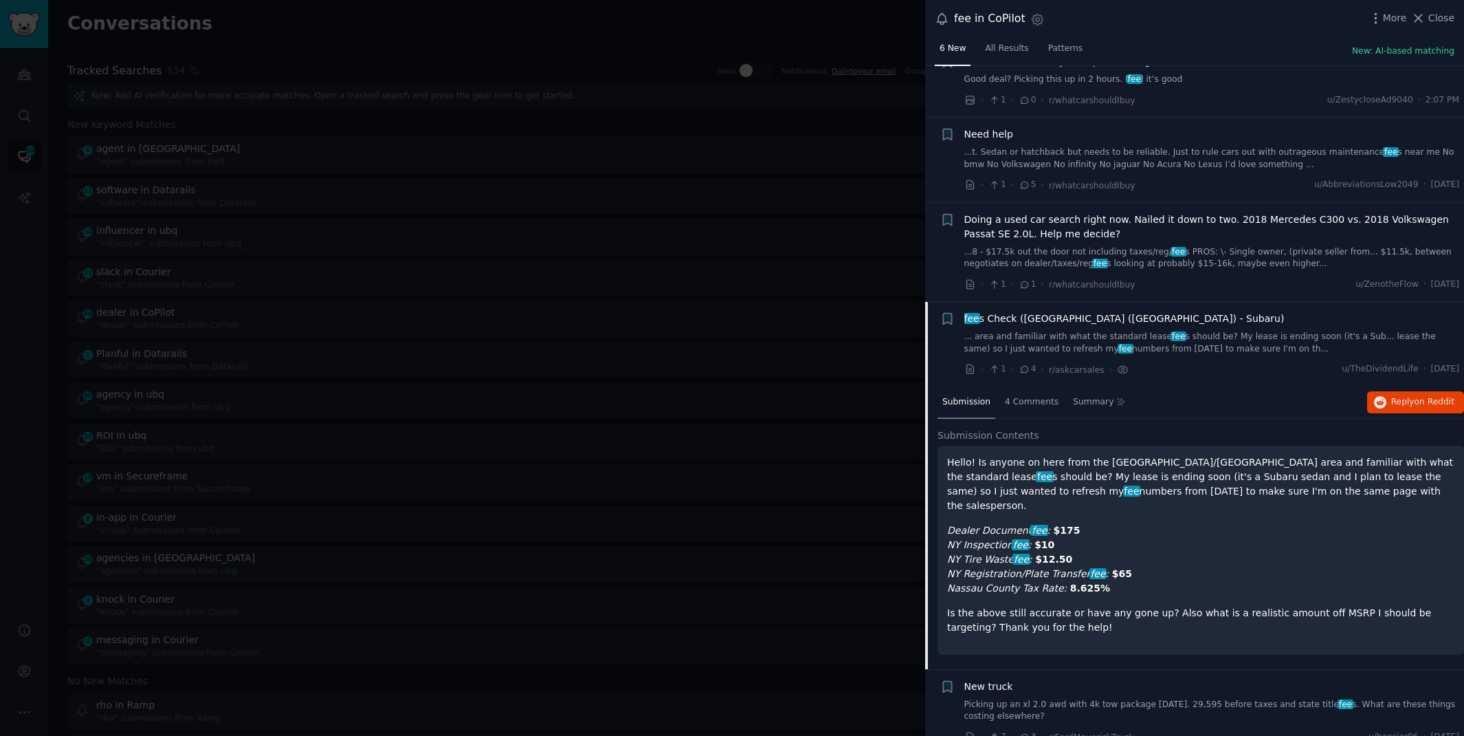
scroll to position [117, 0]
click at [1391, 397] on span "Reply on Reddit" at bounding box center [1422, 401] width 63 height 12
click at [716, 32] on div at bounding box center [732, 368] width 1464 height 736
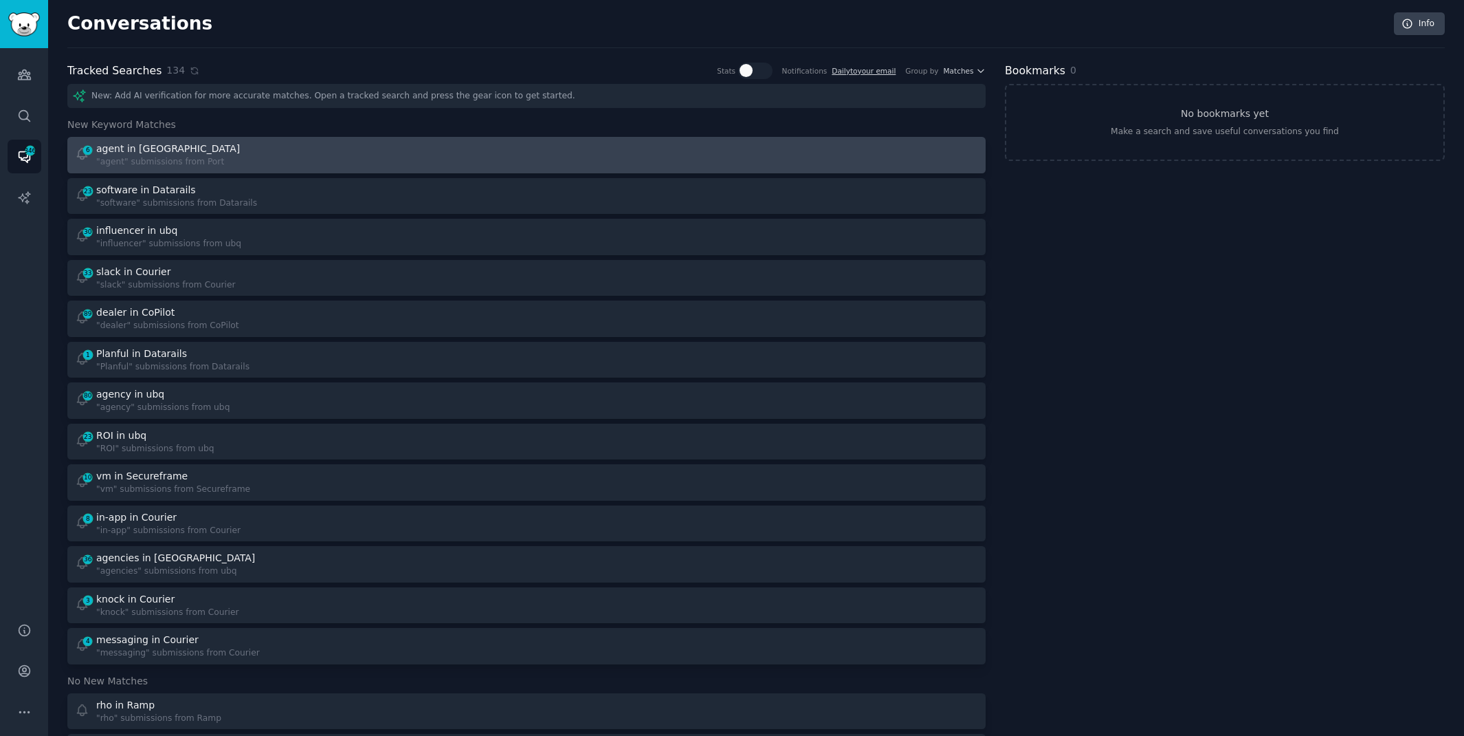
click at [399, 157] on div "6 agent in Port "agent" submissions from Port" at bounding box center [296, 155] width 443 height 27
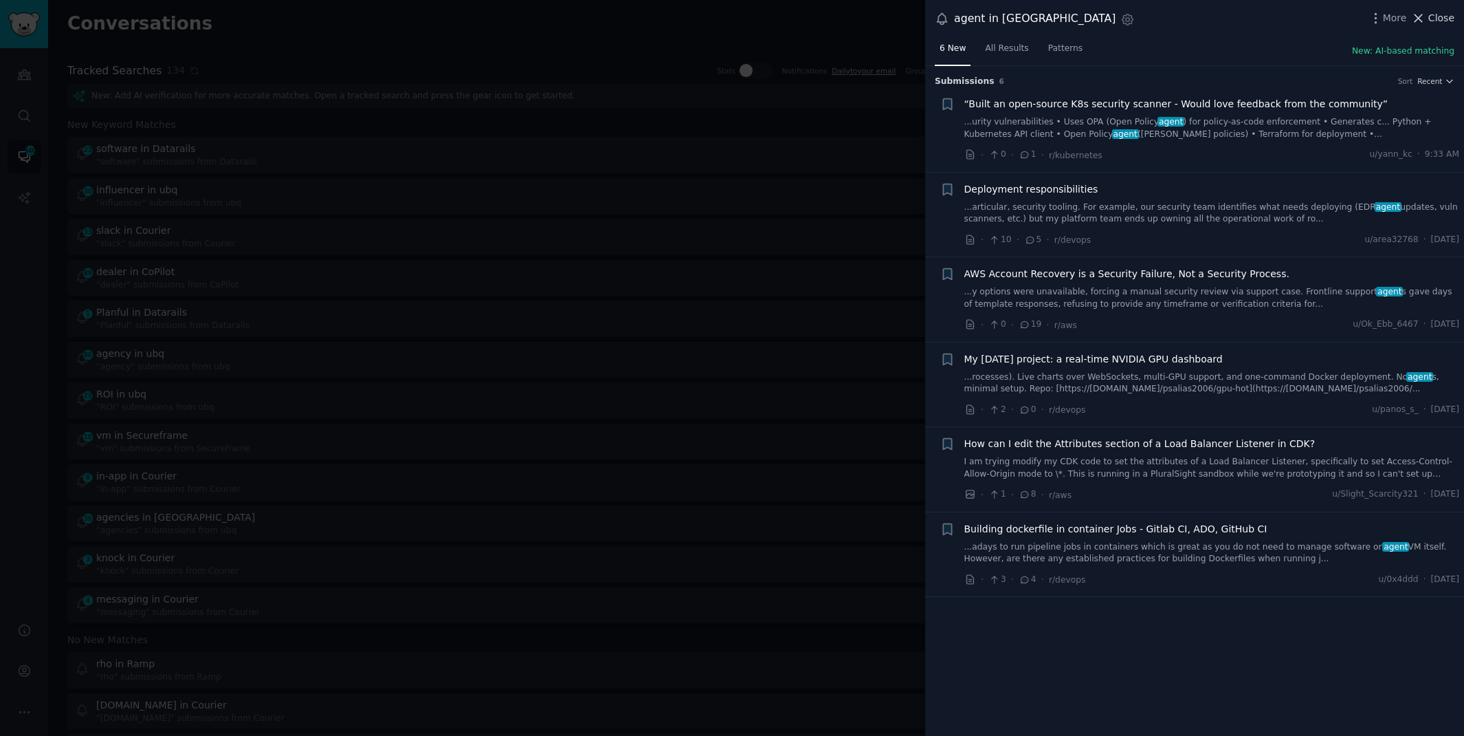
click at [1435, 16] on span "Close" at bounding box center [1442, 18] width 26 height 14
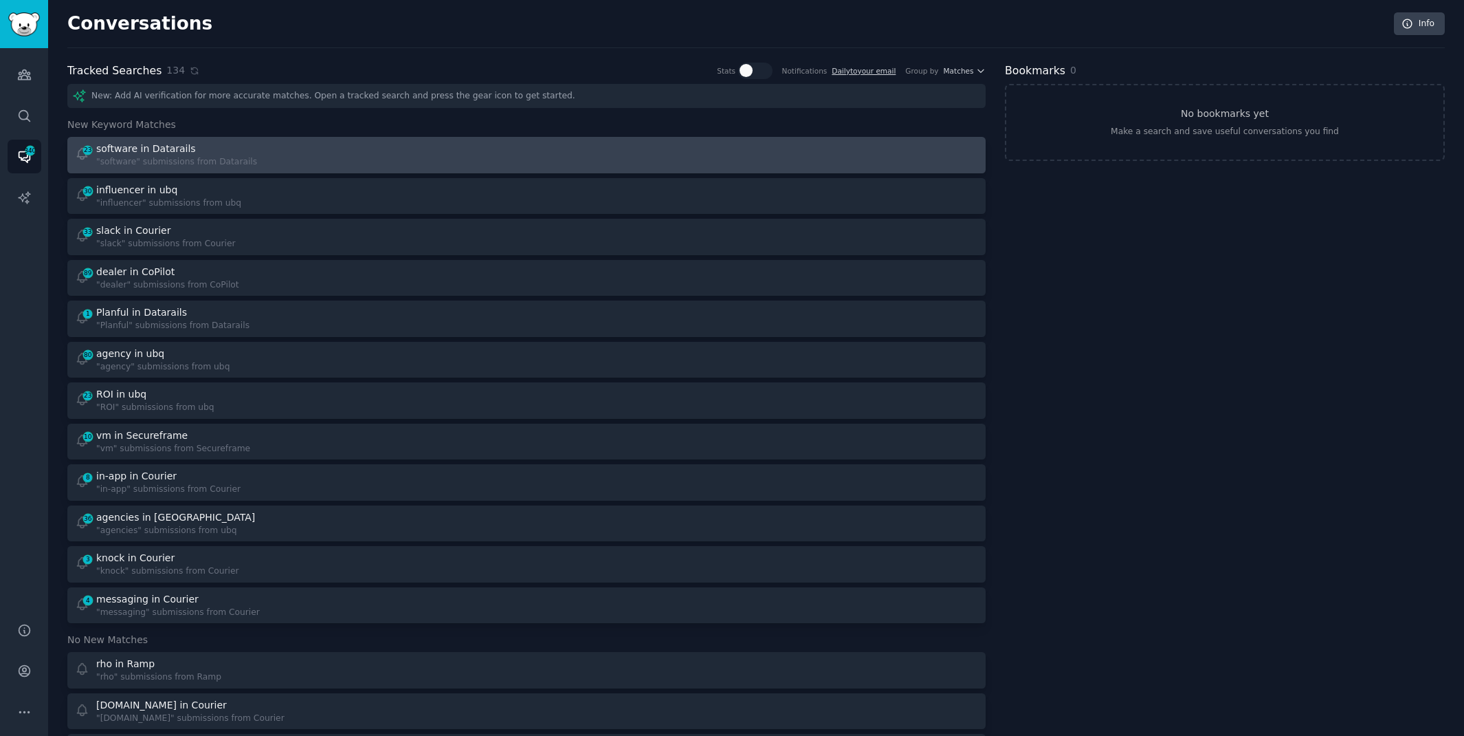
click at [318, 149] on div "23 software in Datarails "software" submissions from Datarails" at bounding box center [296, 155] width 443 height 27
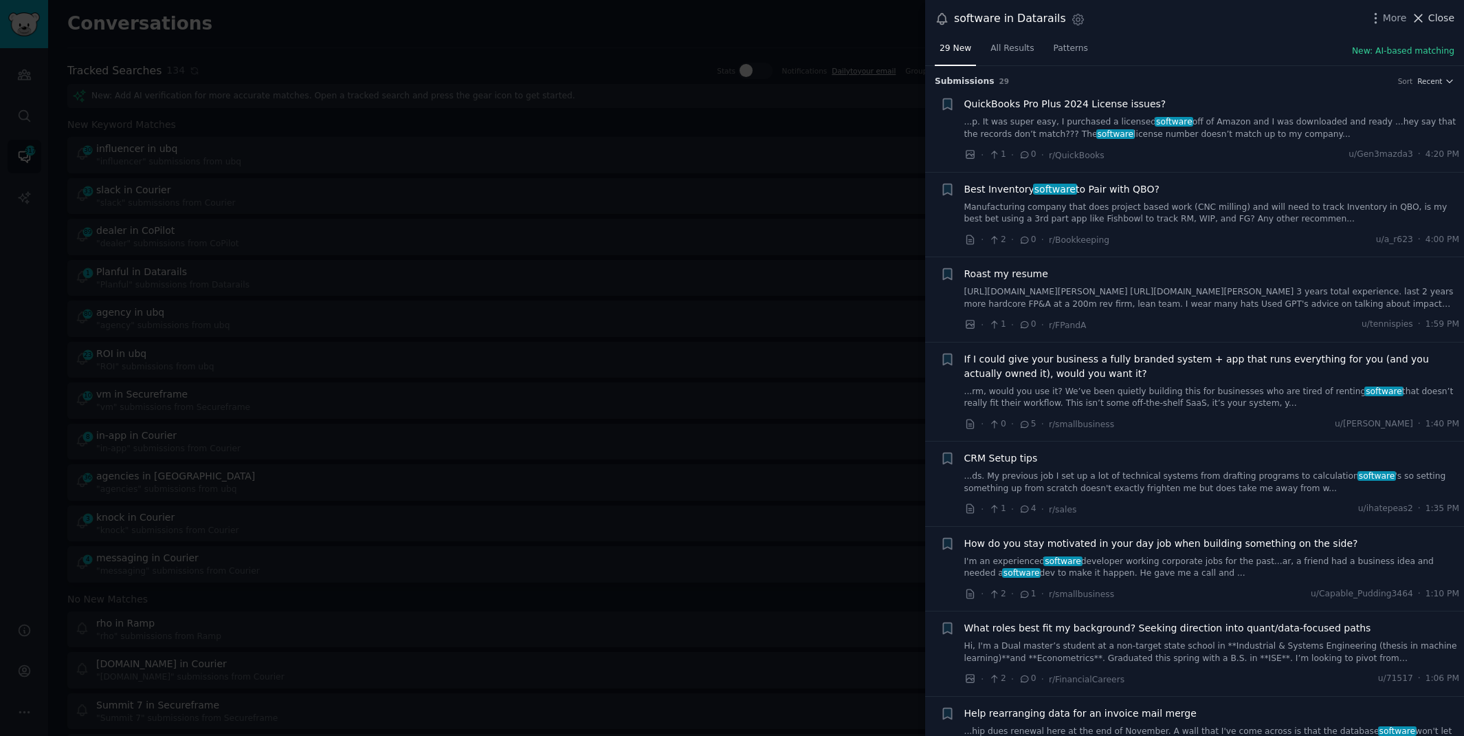
click at [1435, 19] on span "Close" at bounding box center [1442, 18] width 26 height 14
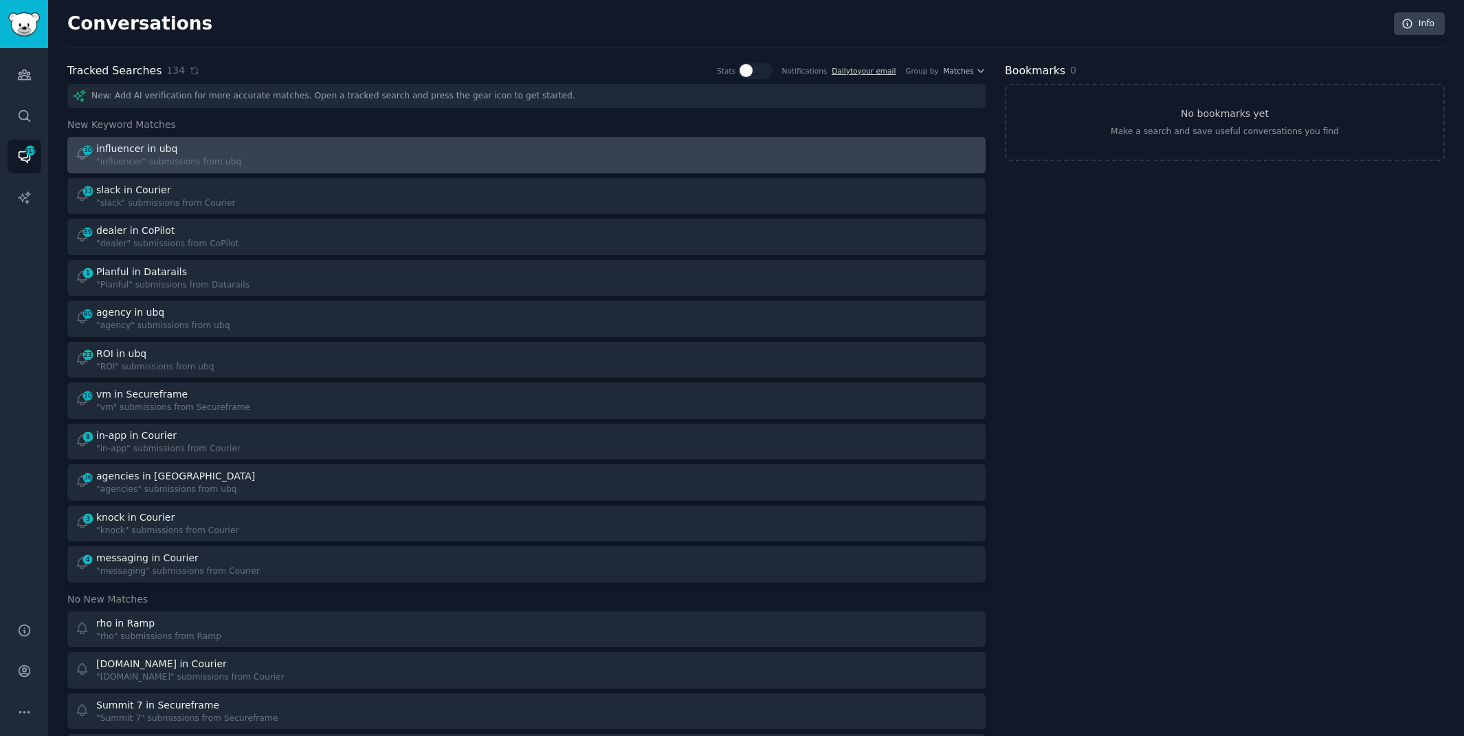
click at [285, 142] on div "30 influencer in ubq "influencer" submissions from ubq" at bounding box center [296, 155] width 443 height 27
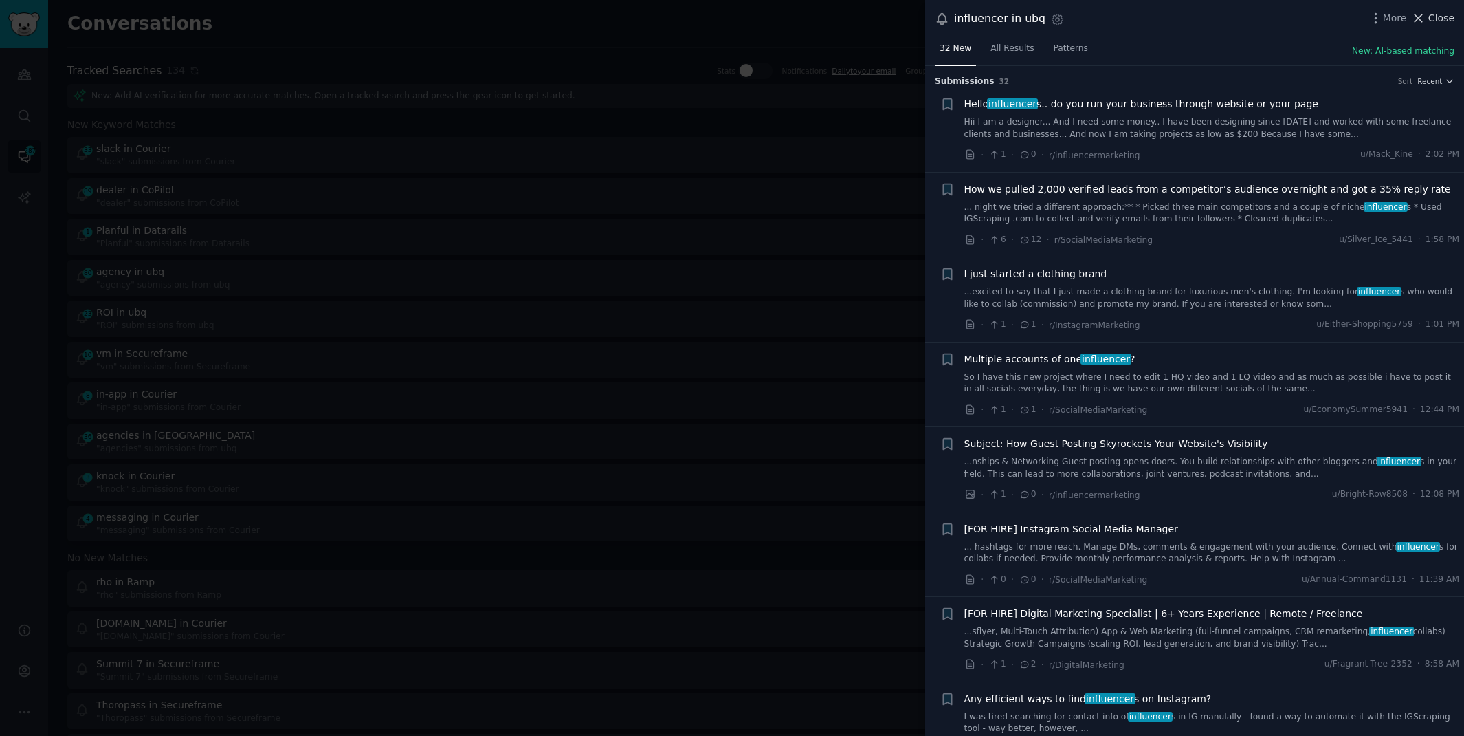
click at [1435, 11] on span "Close" at bounding box center [1442, 18] width 26 height 14
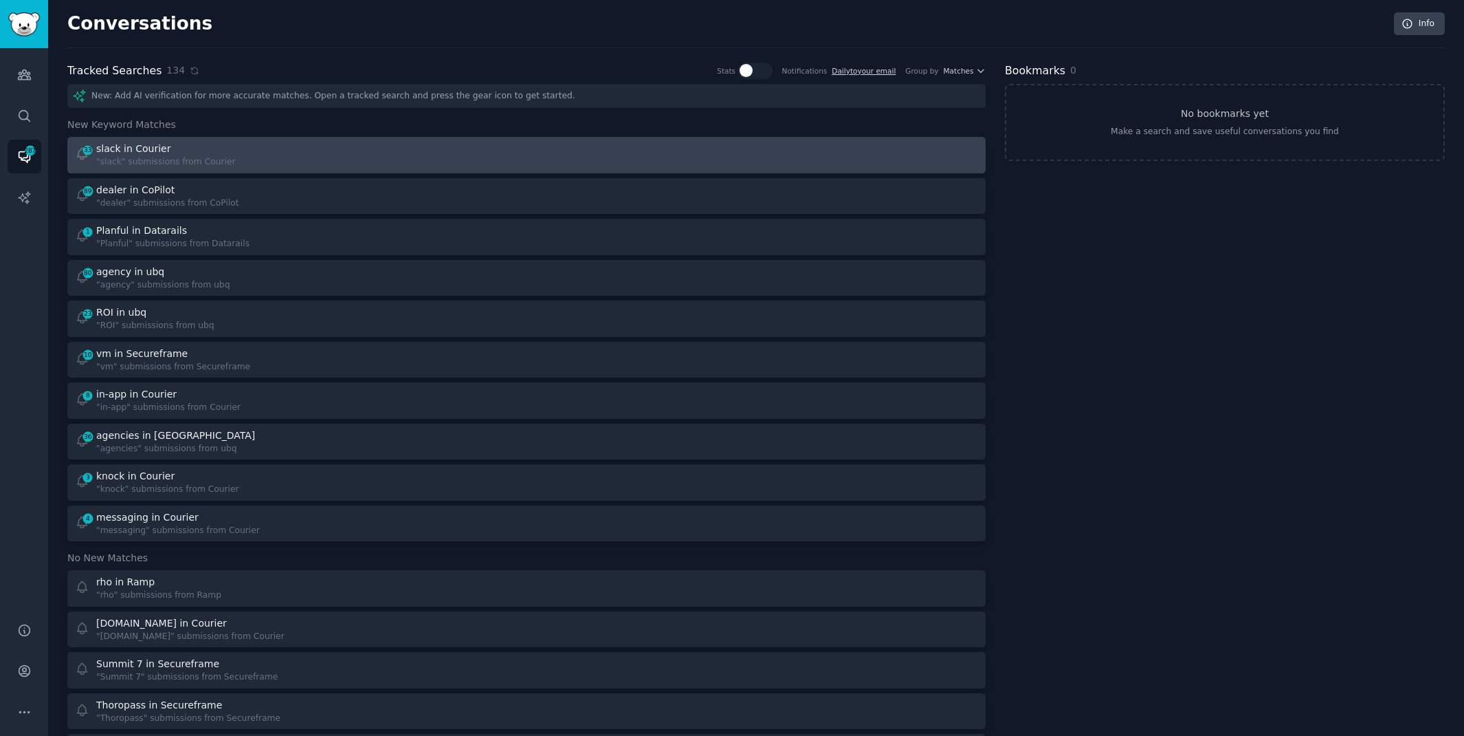
click at [509, 162] on div "33 slack in Courier "slack" submissions from Courier" at bounding box center [296, 155] width 443 height 27
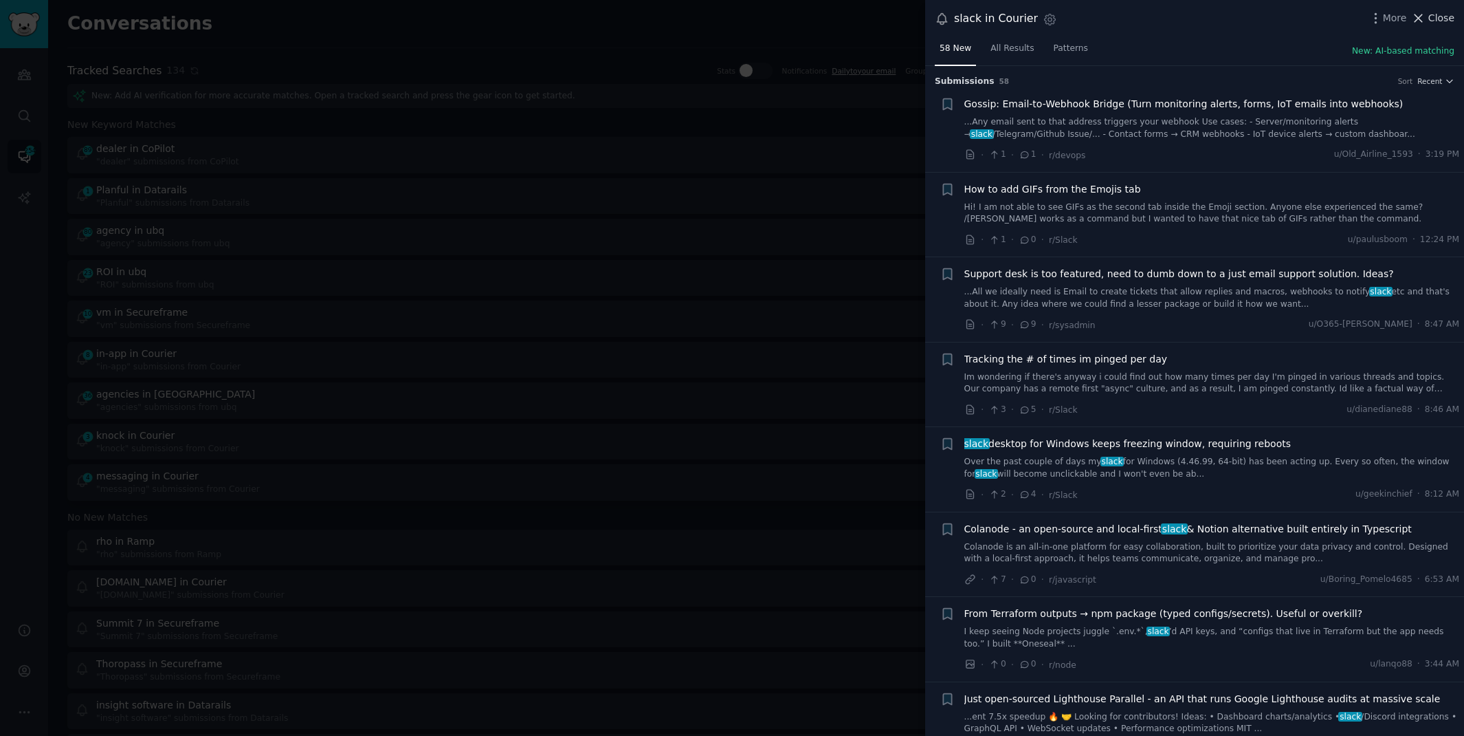
click at [1434, 22] on span "Close" at bounding box center [1442, 18] width 26 height 14
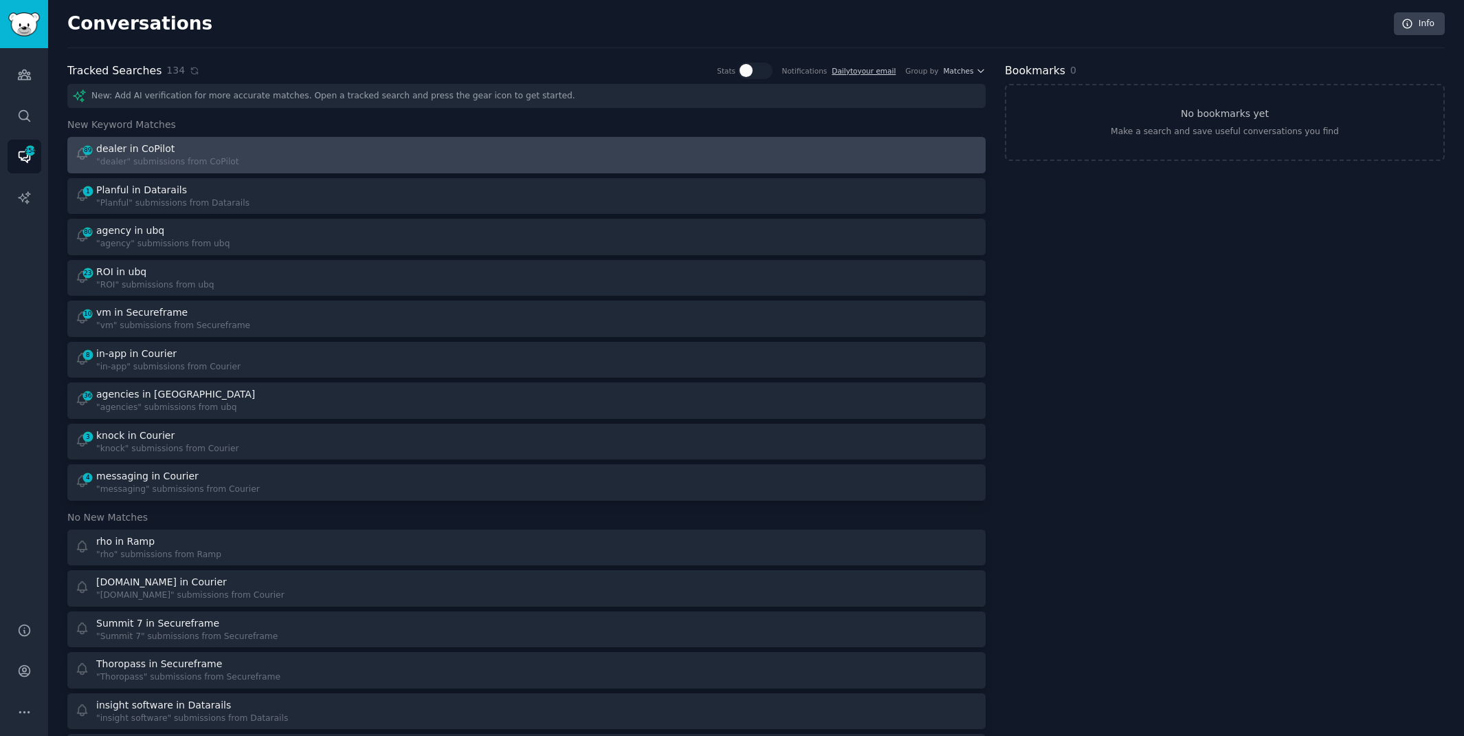
click at [480, 161] on div "89 dealer in CoPilot "dealer" submissions from CoPilot" at bounding box center [296, 155] width 443 height 27
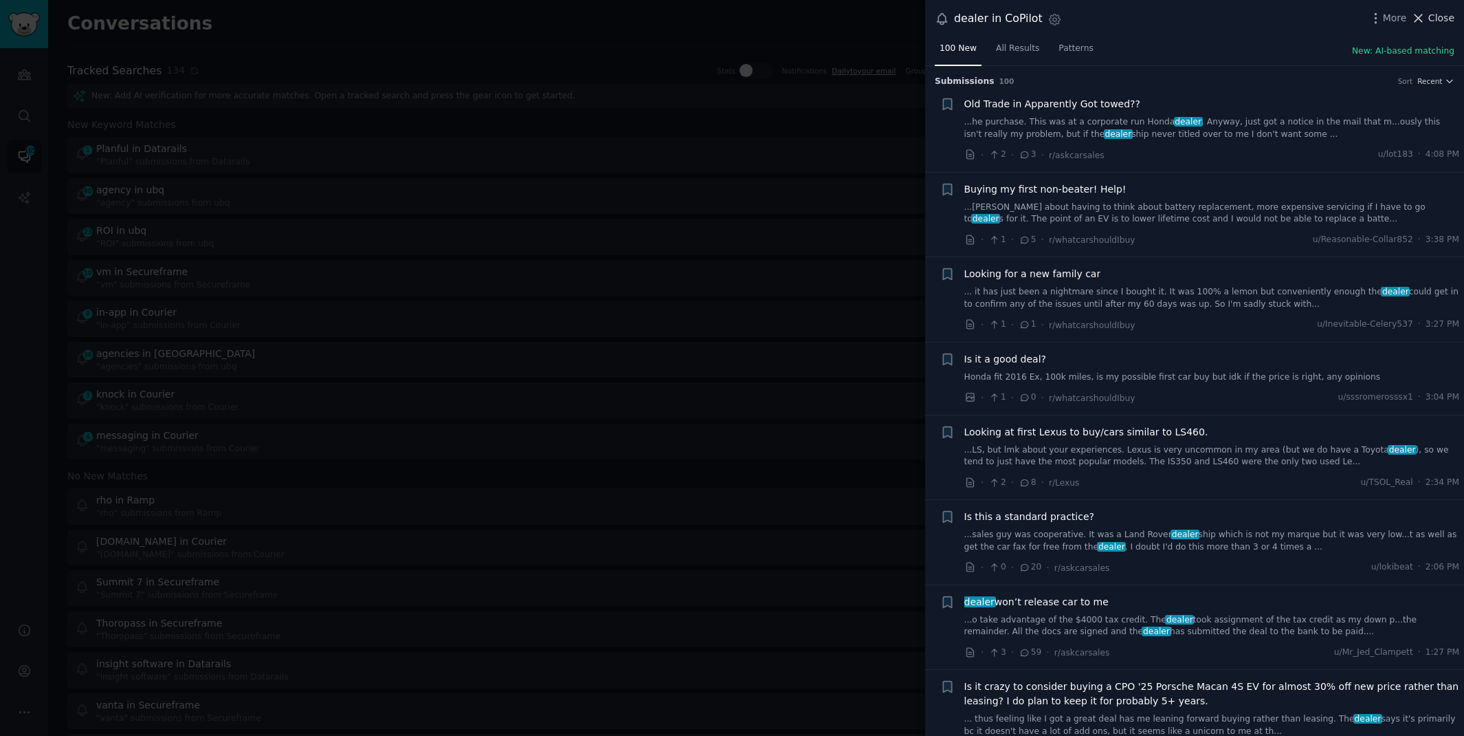
click at [1433, 22] on span "Close" at bounding box center [1442, 18] width 26 height 14
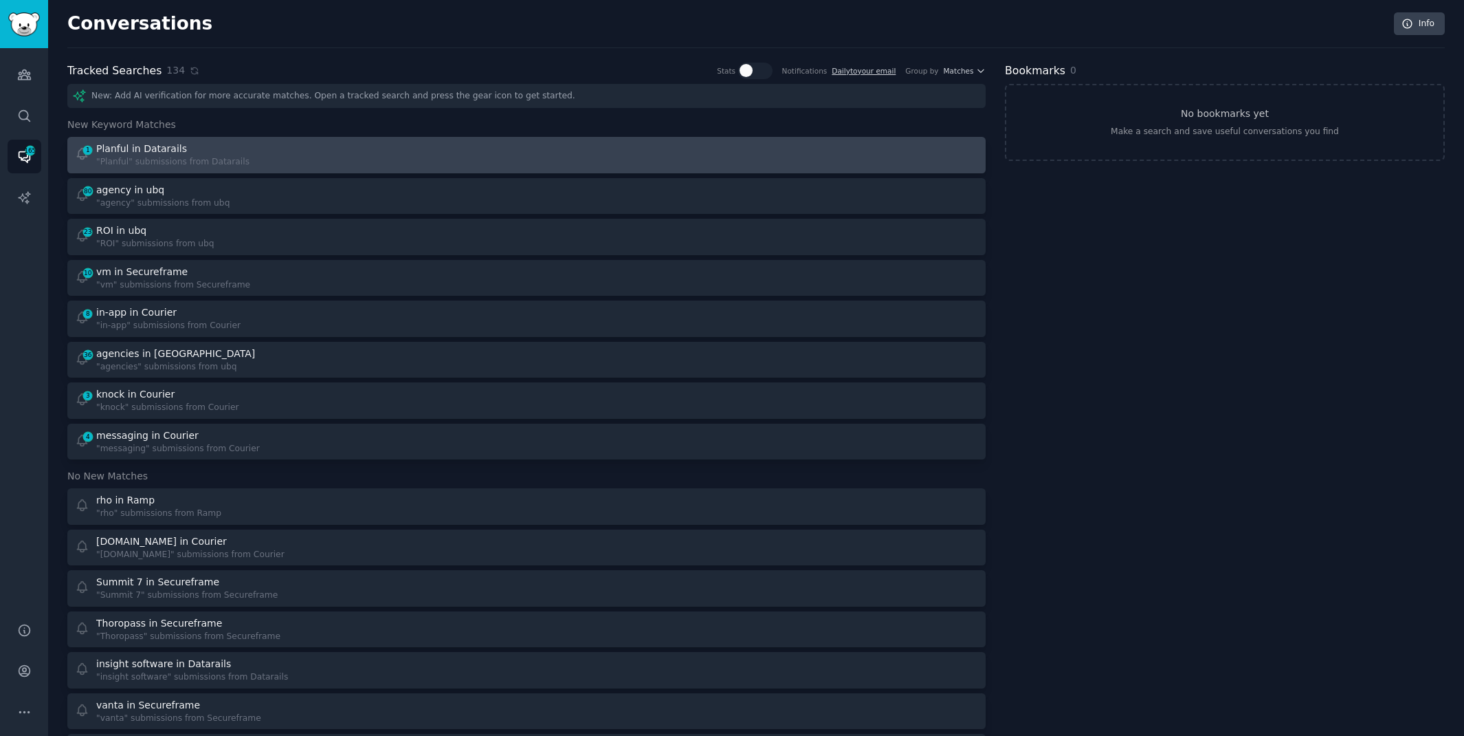
click at [399, 144] on div "1 Planful in Datarails "Planful" submissions from Datarails" at bounding box center [296, 155] width 443 height 27
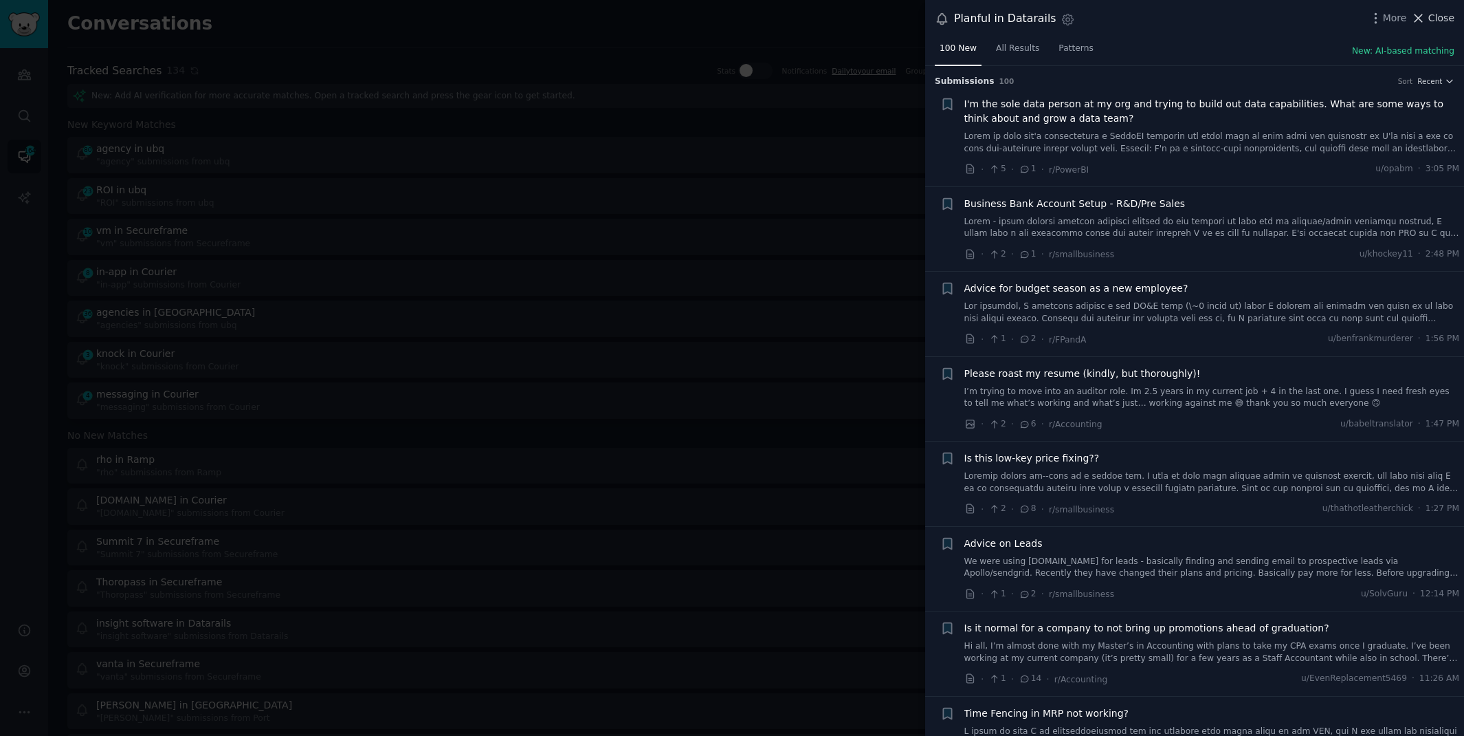
click at [1439, 21] on span "Close" at bounding box center [1442, 18] width 26 height 14
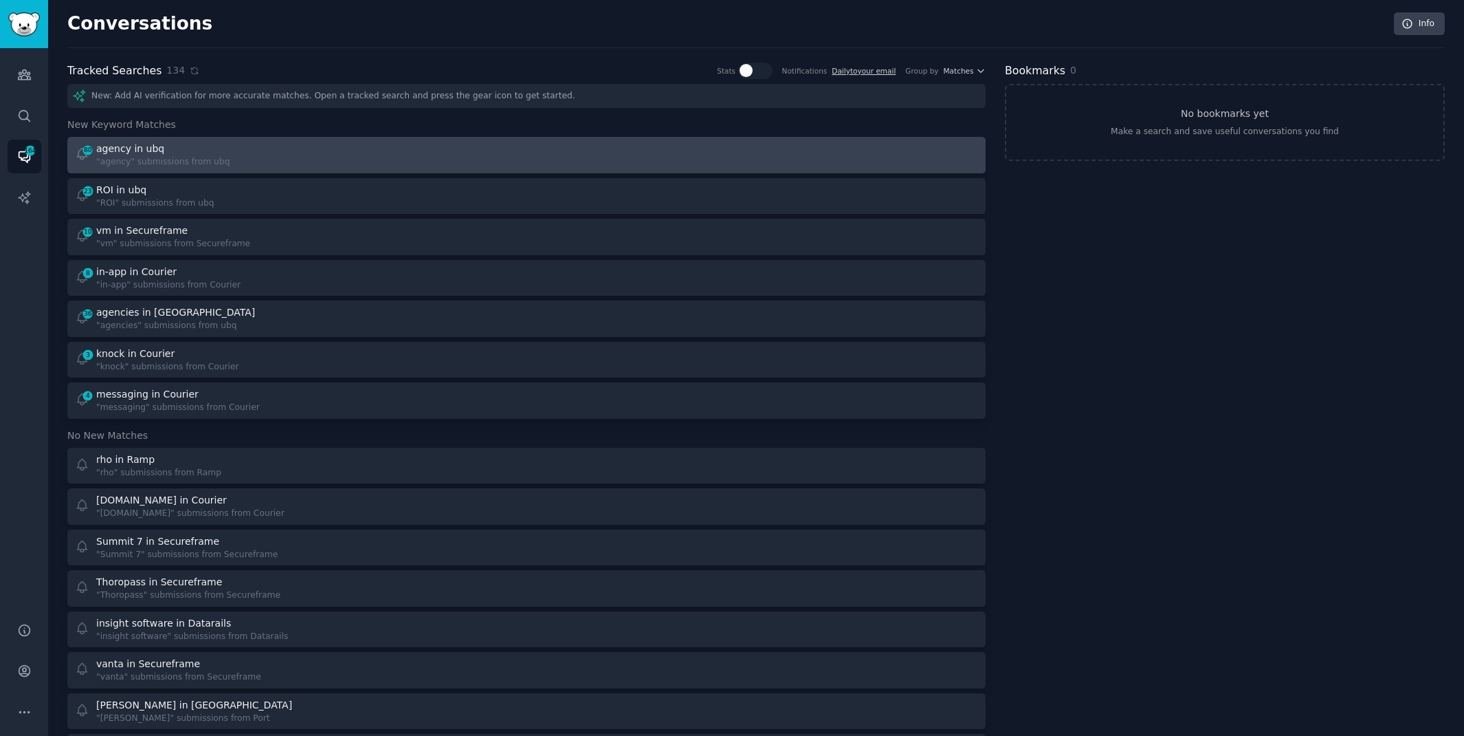
click at [445, 152] on div "80 agency in ubq "agency" submissions from ubq" at bounding box center [296, 155] width 443 height 27
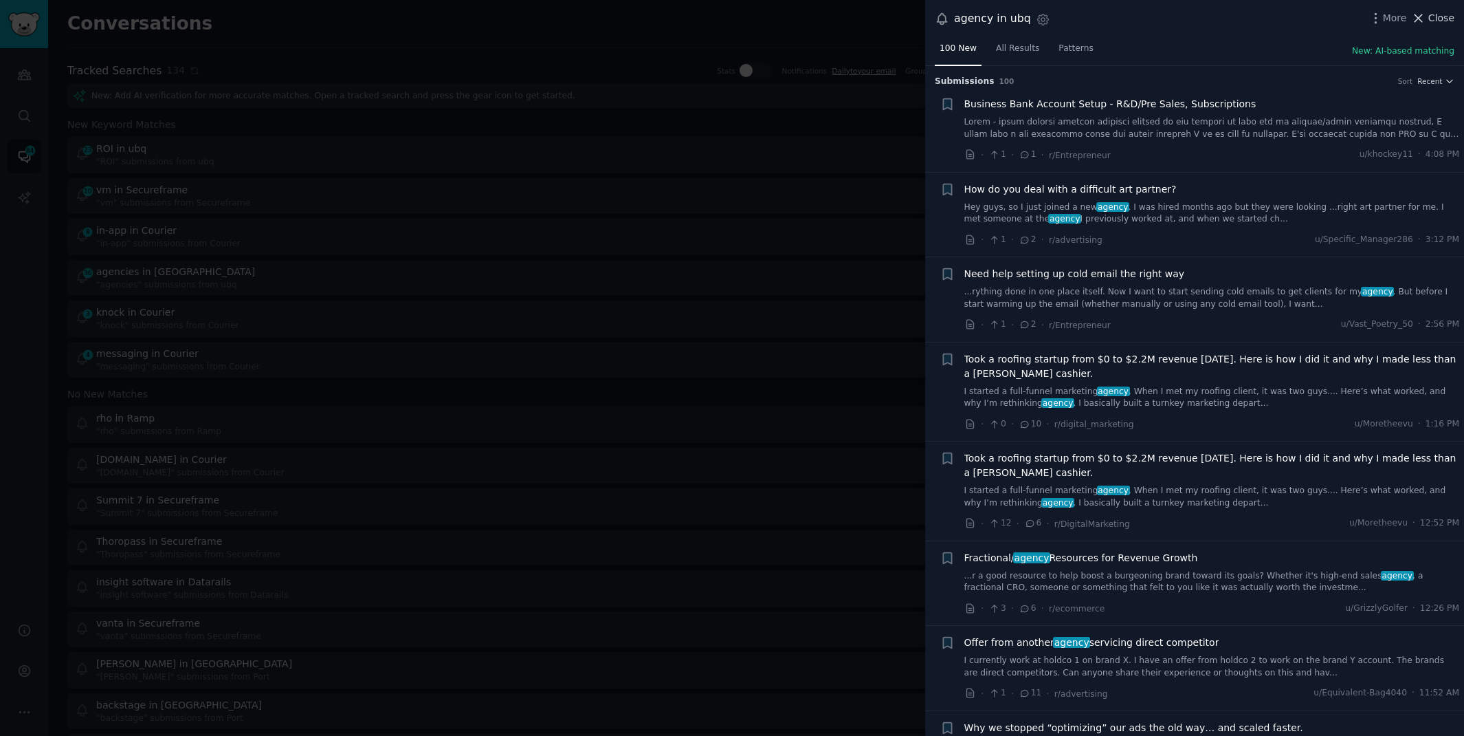
click at [1433, 20] on span "Close" at bounding box center [1442, 18] width 26 height 14
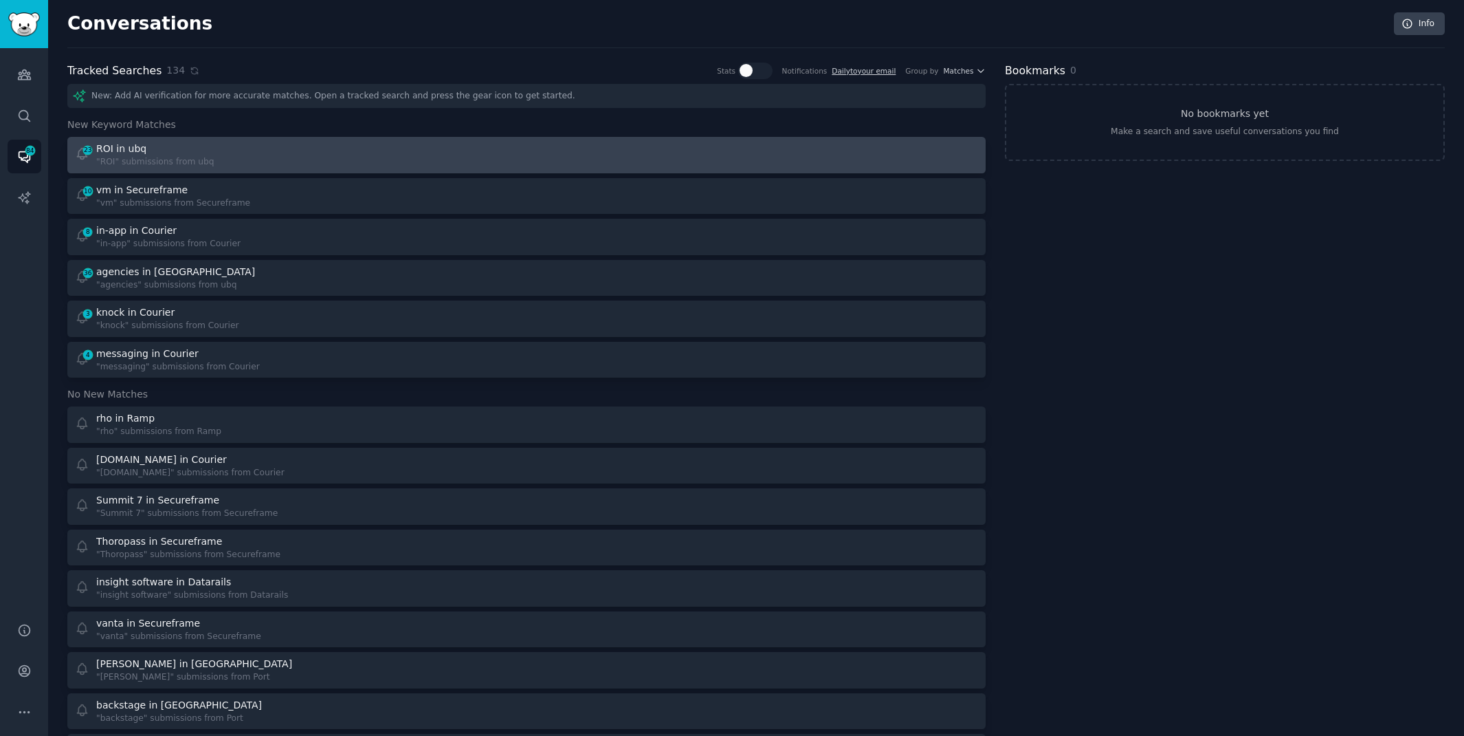
click at [415, 168] on link "23 ROI in ubq "ROI" submissions from ubq" at bounding box center [526, 155] width 918 height 36
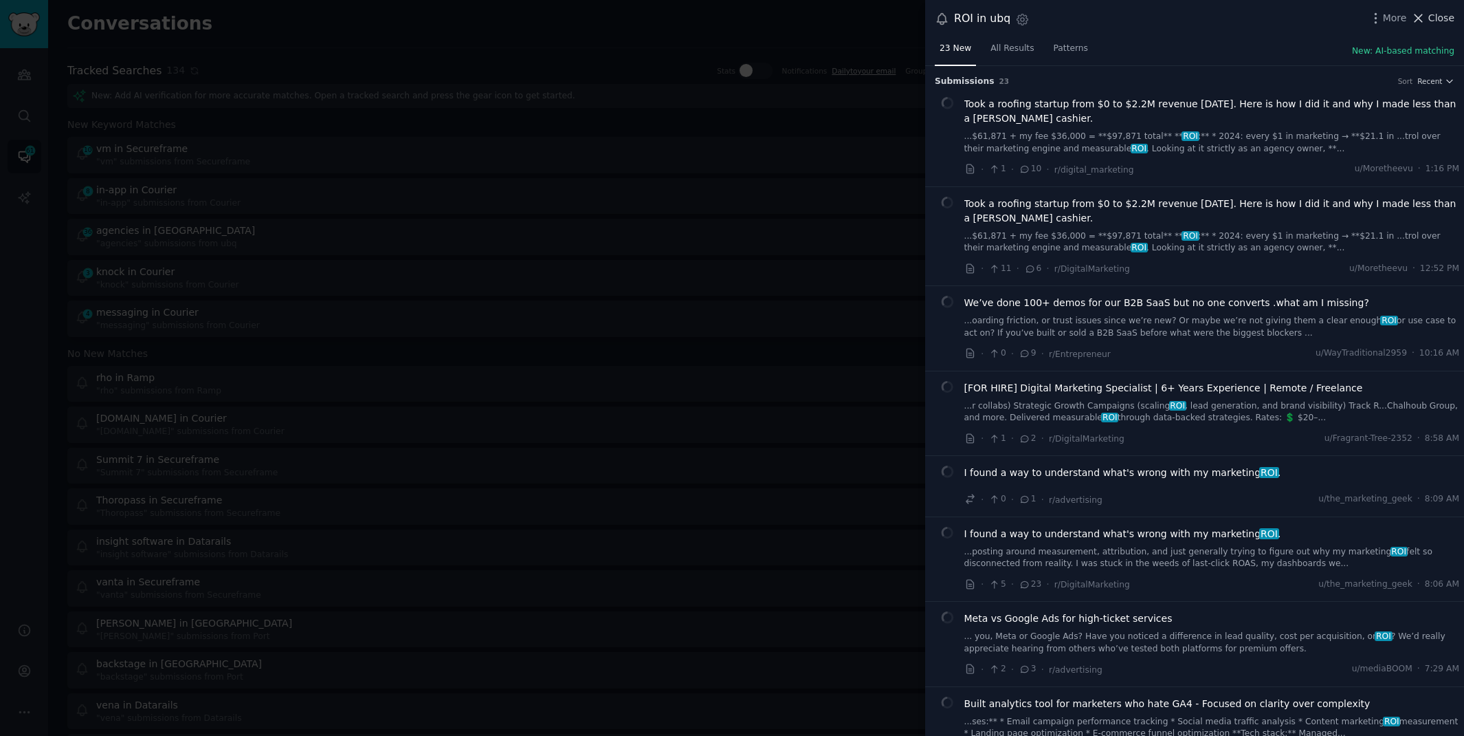
click at [1431, 14] on span "Close" at bounding box center [1442, 18] width 26 height 14
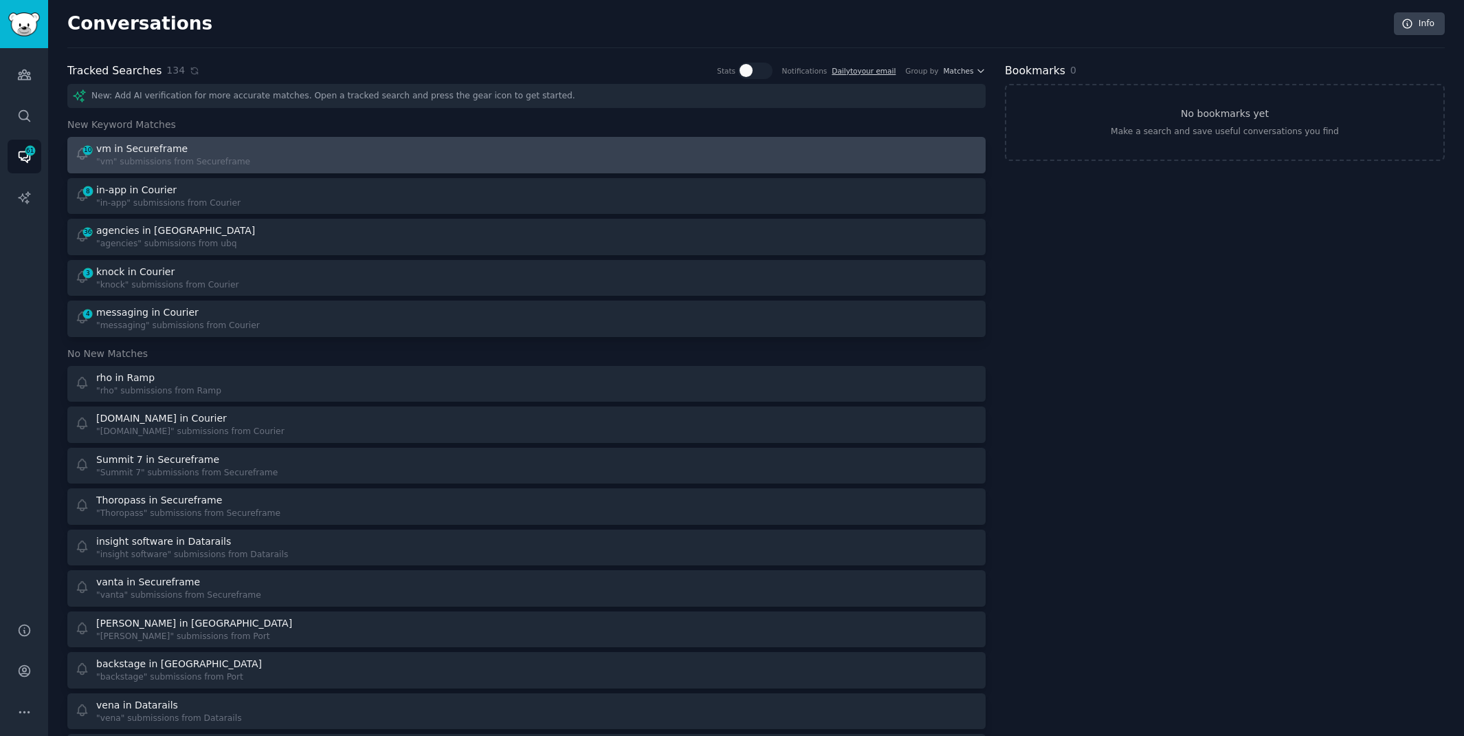
click at [396, 167] on link "10 vm in Secureframe "vm" submissions from Secureframe" at bounding box center [526, 155] width 918 height 36
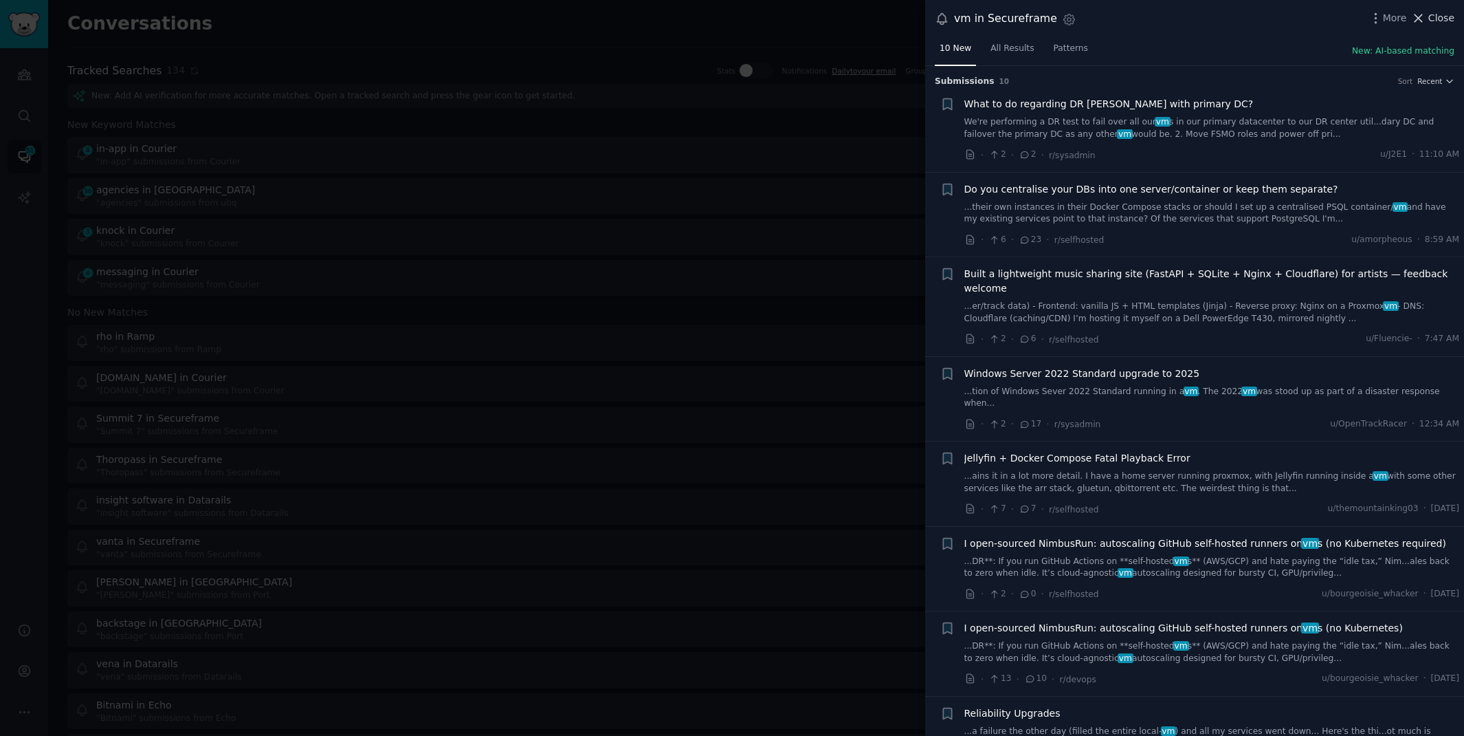
click at [1434, 16] on span "Close" at bounding box center [1442, 18] width 26 height 14
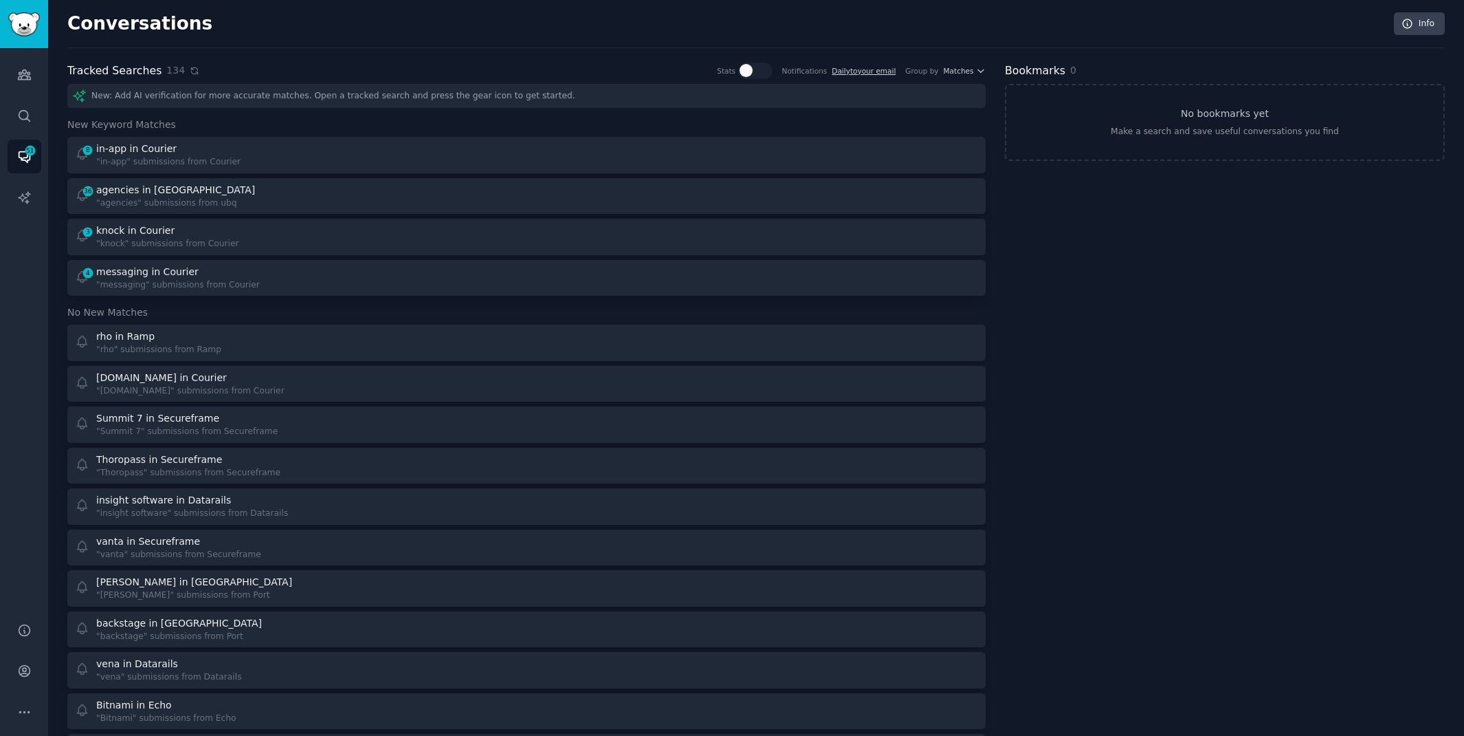
click at [190, 66] on icon at bounding box center [195, 71] width 10 height 10
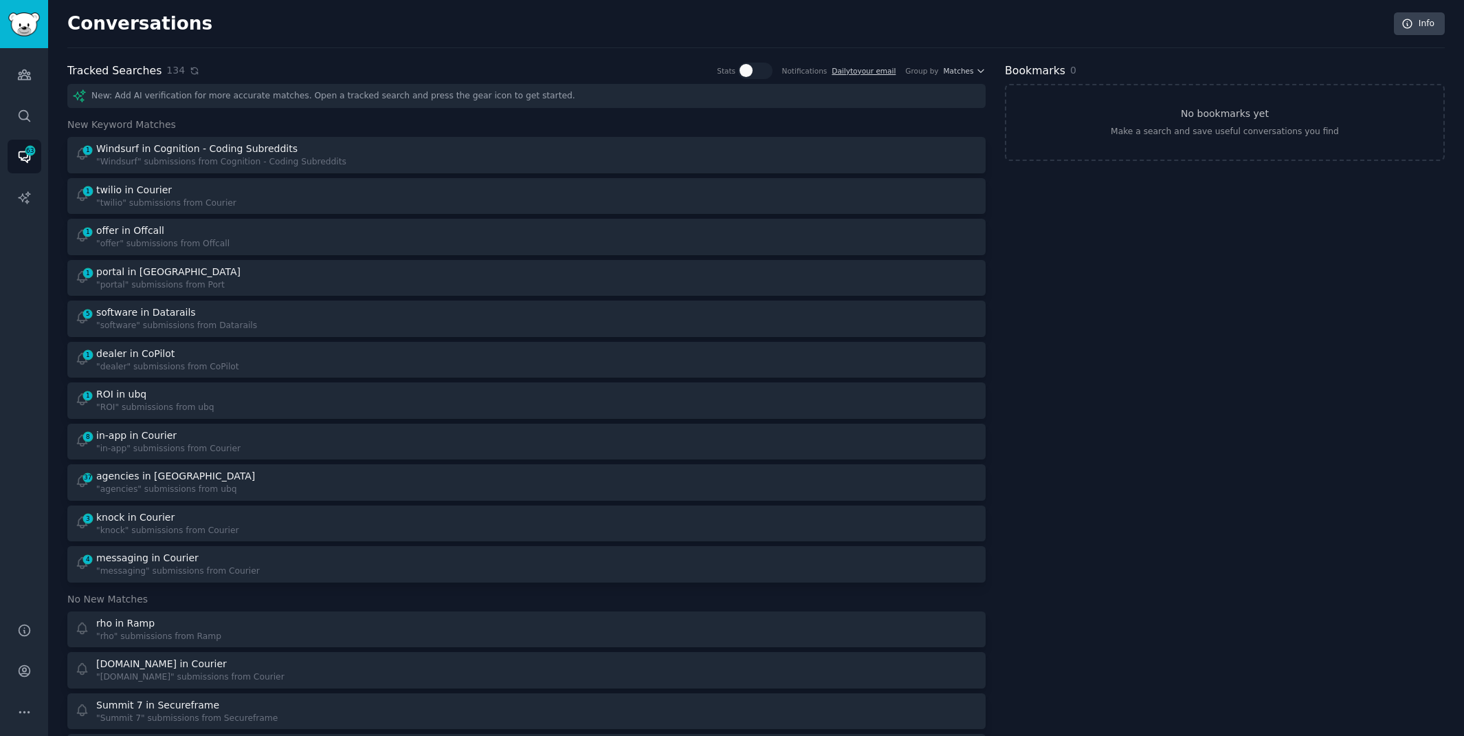
click at [190, 72] on icon at bounding box center [195, 71] width 10 height 10
click at [190, 68] on icon at bounding box center [195, 71] width 10 height 10
click at [30, 80] on icon "Sidebar" at bounding box center [24, 74] width 14 height 14
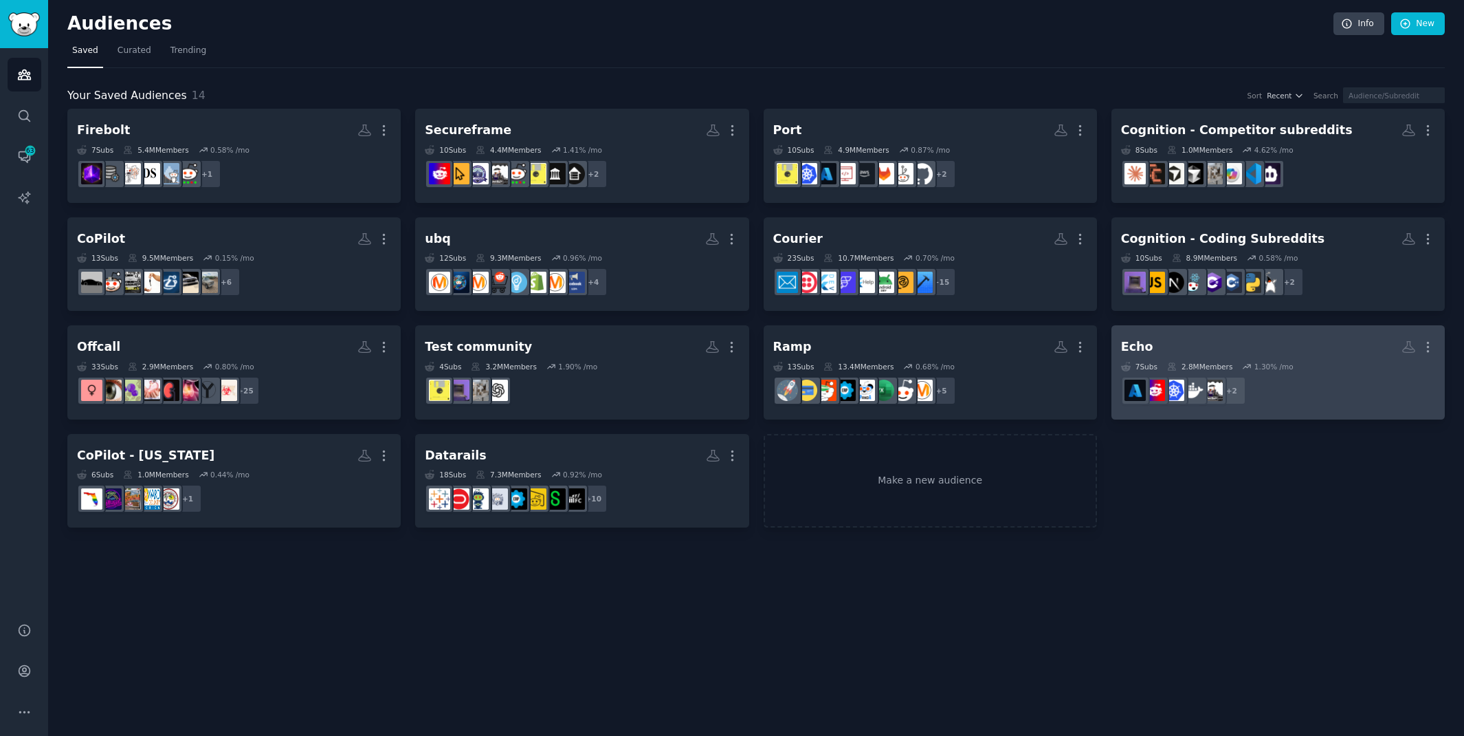
click at [1142, 335] on h2 "Echo More" at bounding box center [1278, 347] width 314 height 24
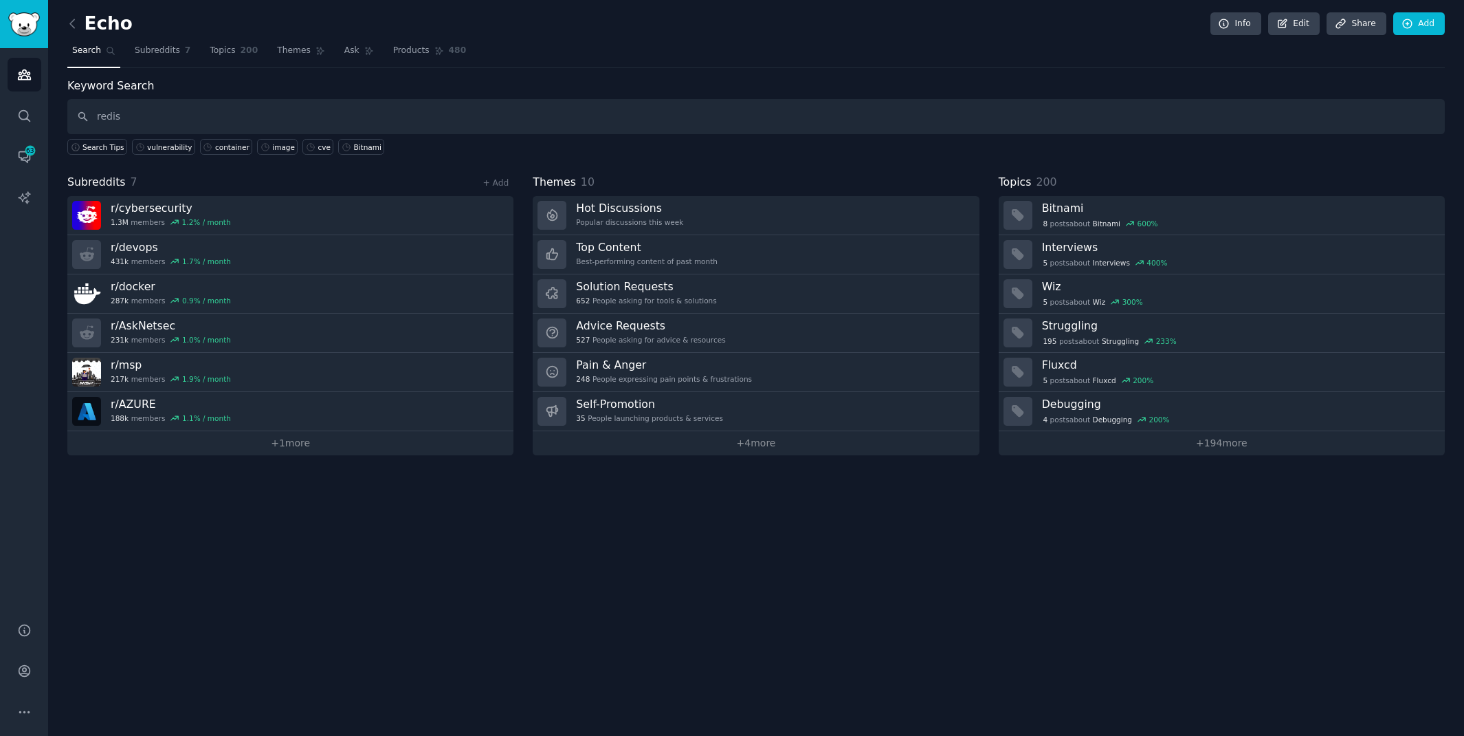
type input "redis"
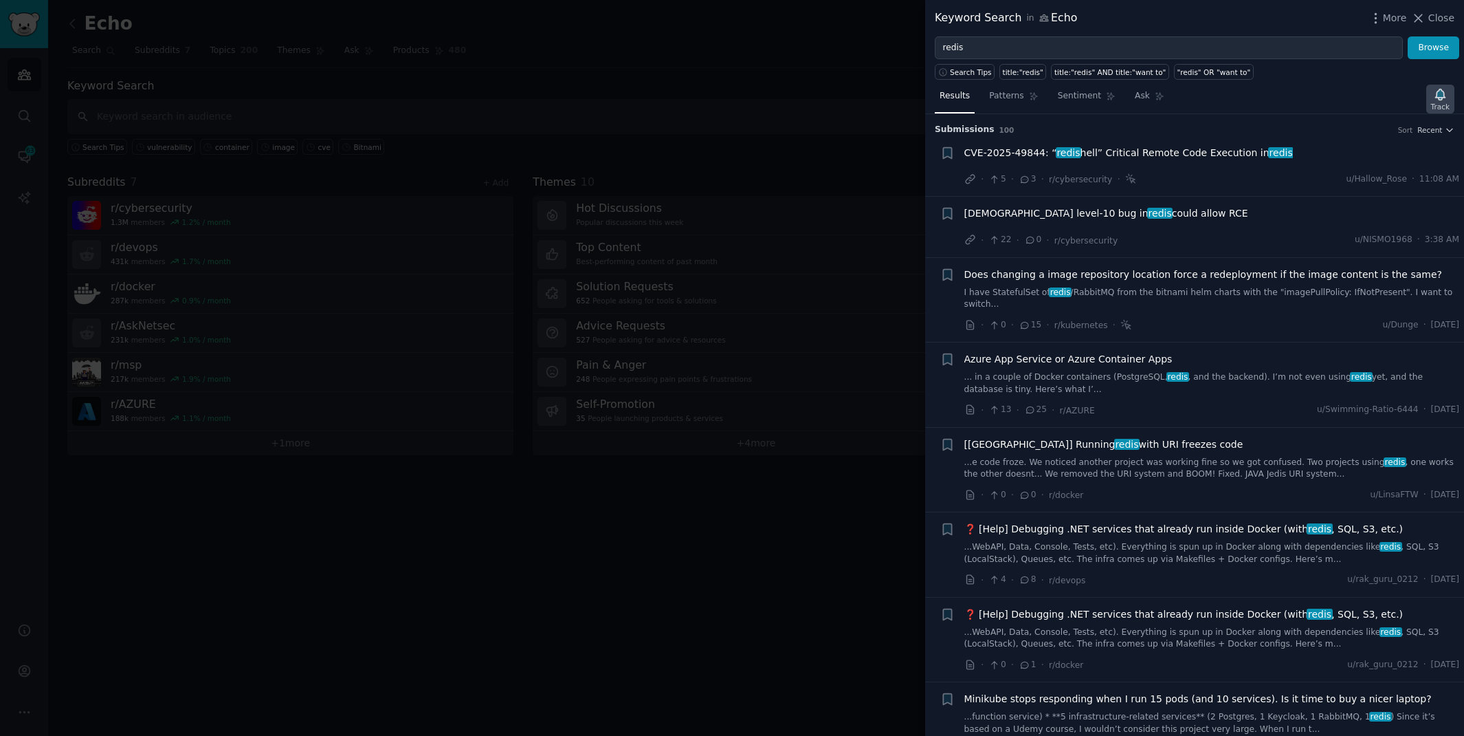
click at [1446, 93] on icon "button" at bounding box center [1440, 94] width 14 height 14
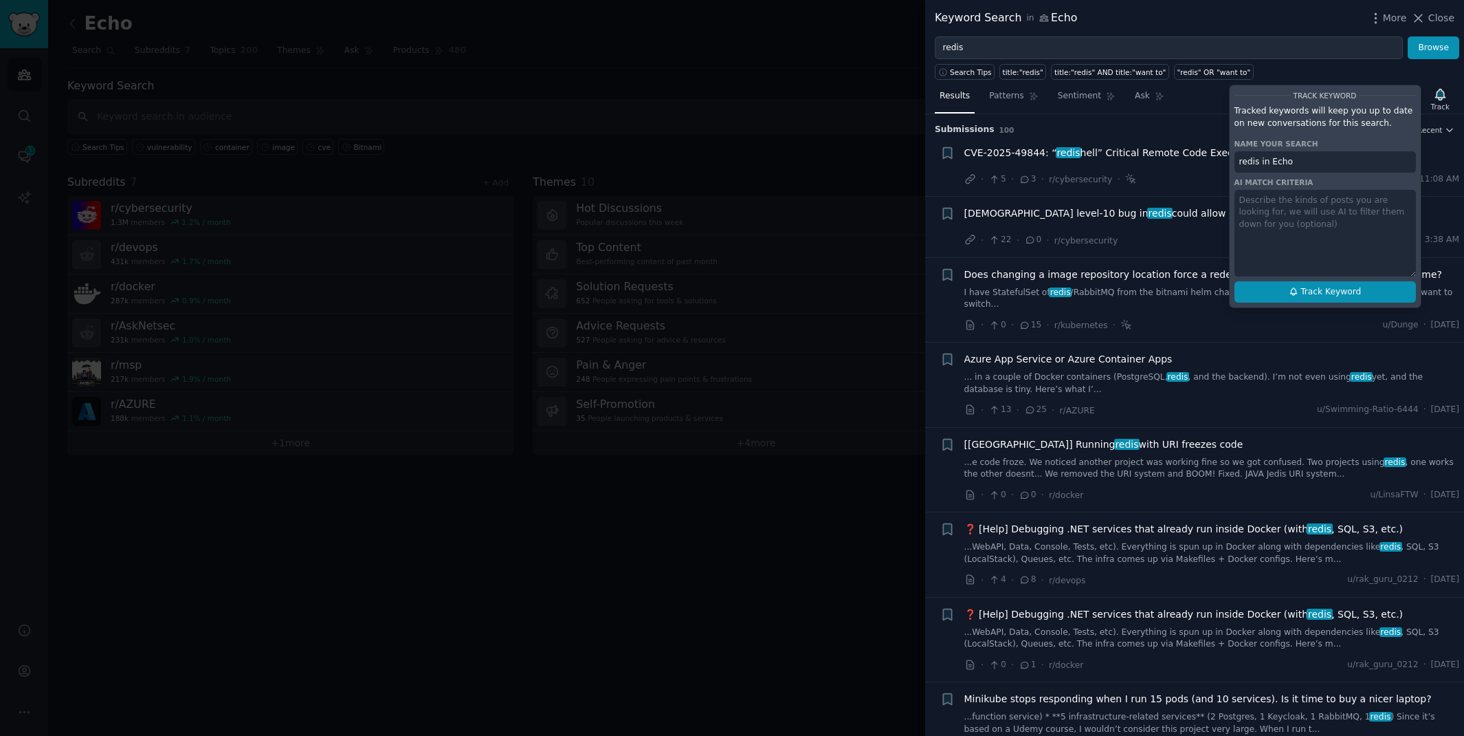
click at [1347, 288] on span "Track Keyword" at bounding box center [1331, 292] width 60 height 12
type input "redis in Echo"
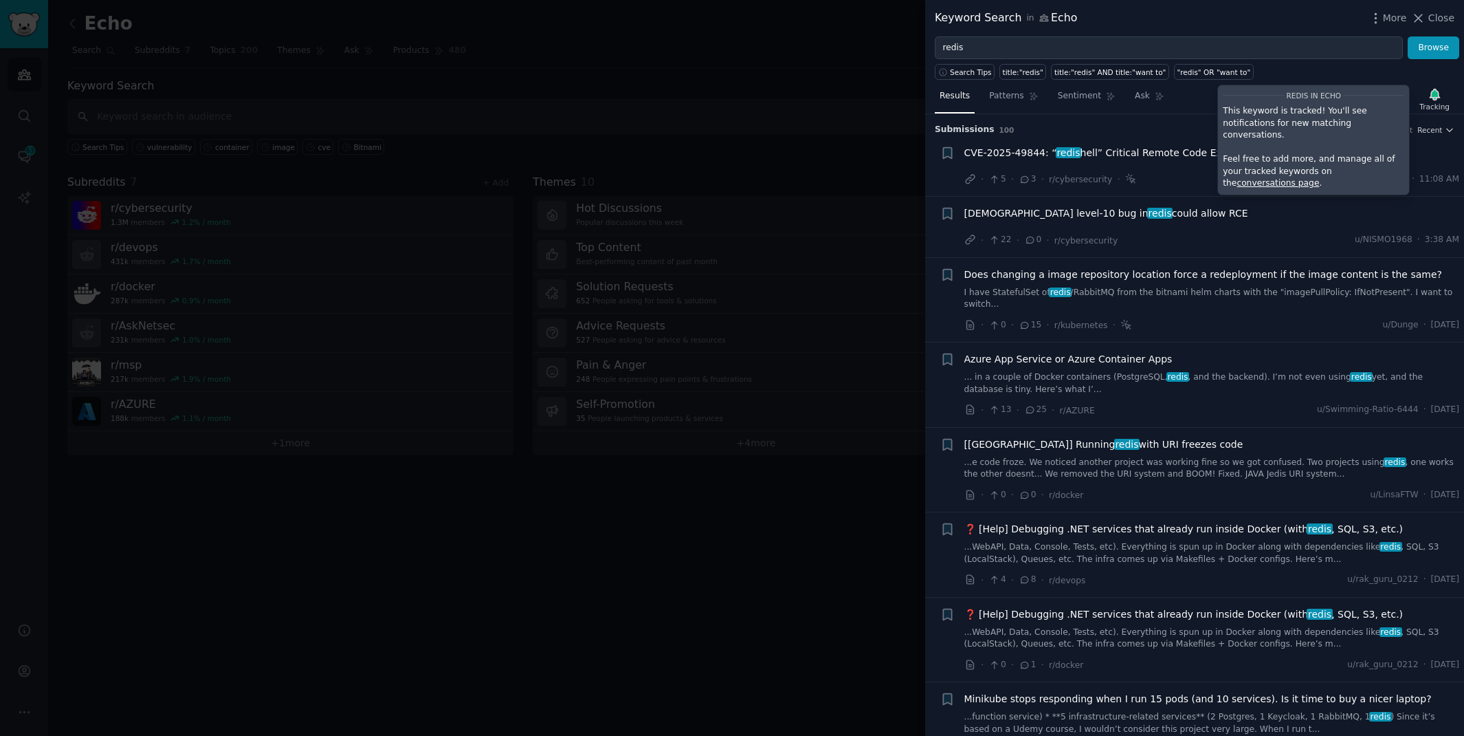
click at [602, 14] on div at bounding box center [732, 368] width 1464 height 736
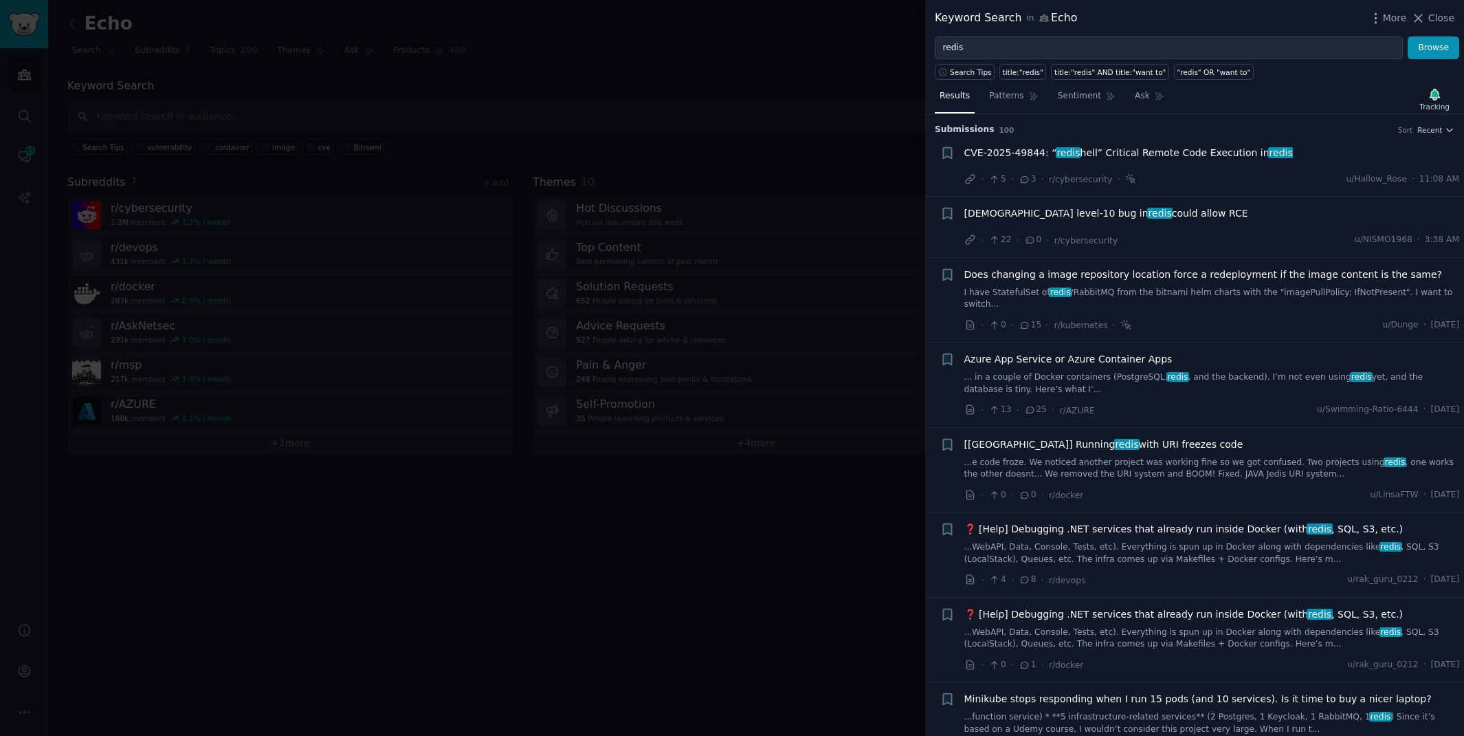
click at [31, 419] on div at bounding box center [732, 368] width 1464 height 736
